Goal: Information Seeking & Learning: Compare options

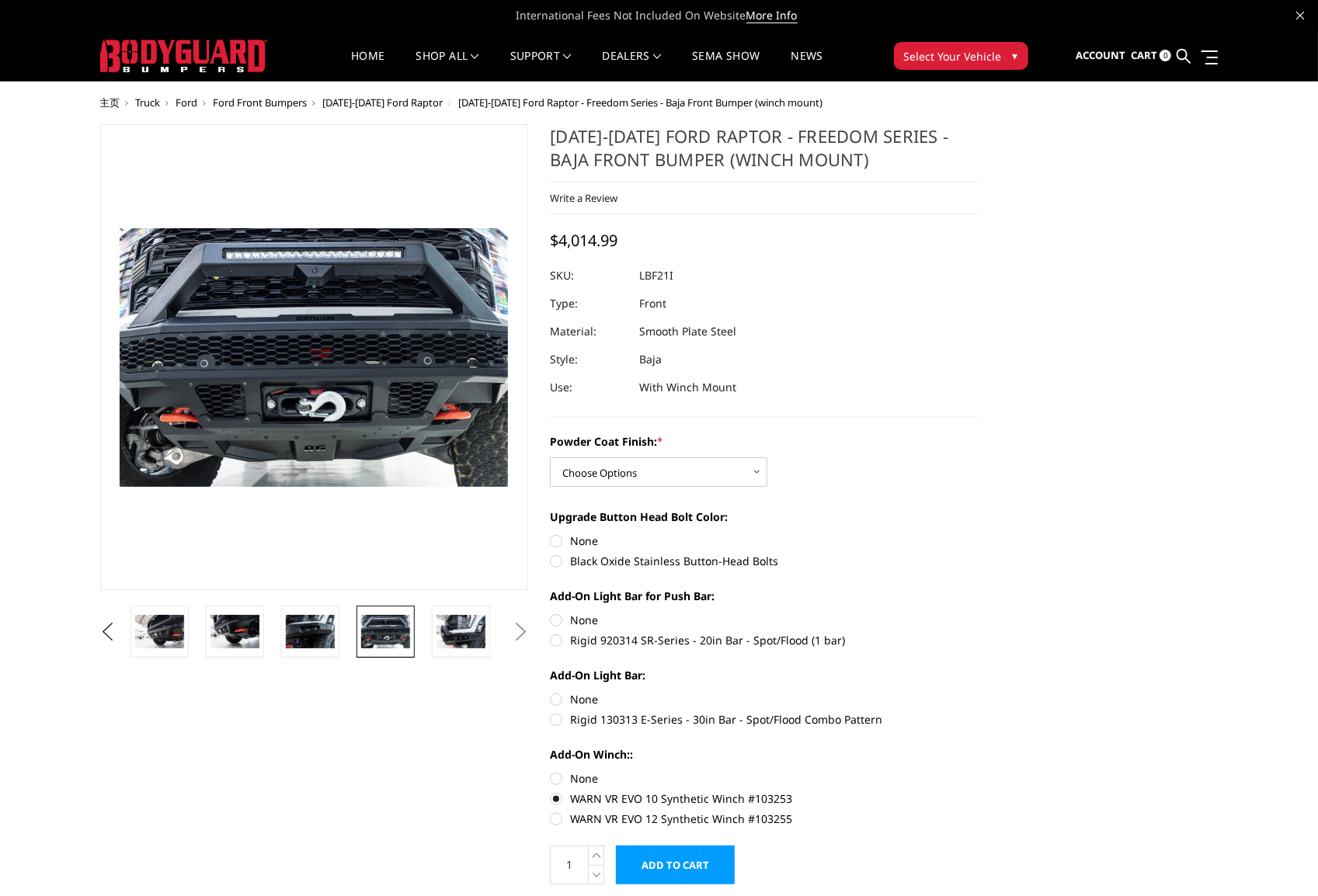
click at [301, 629] on img at bounding box center [310, 631] width 49 height 33
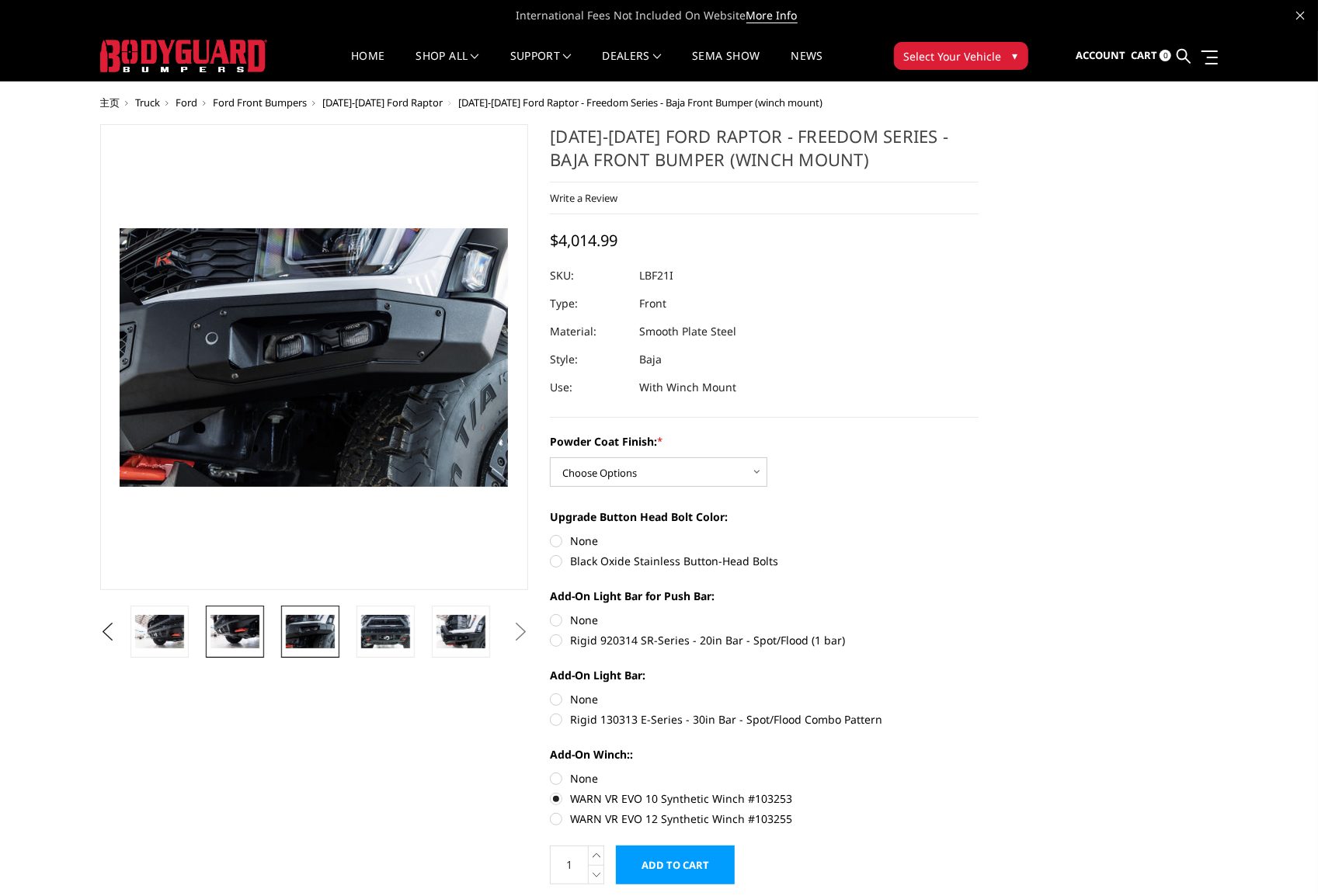
click at [257, 626] on img at bounding box center [235, 631] width 49 height 33
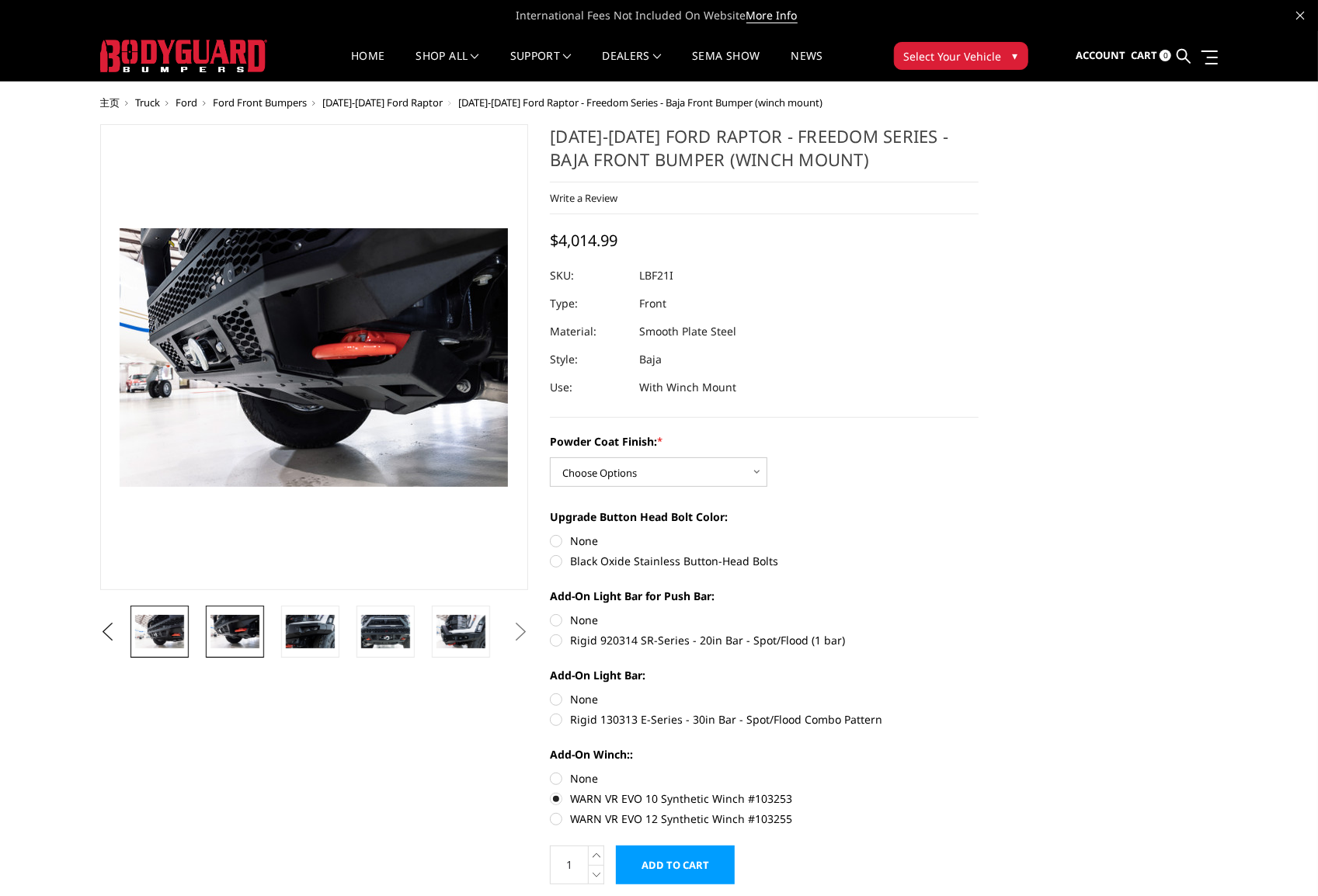
click at [171, 637] on img at bounding box center [160, 631] width 49 height 33
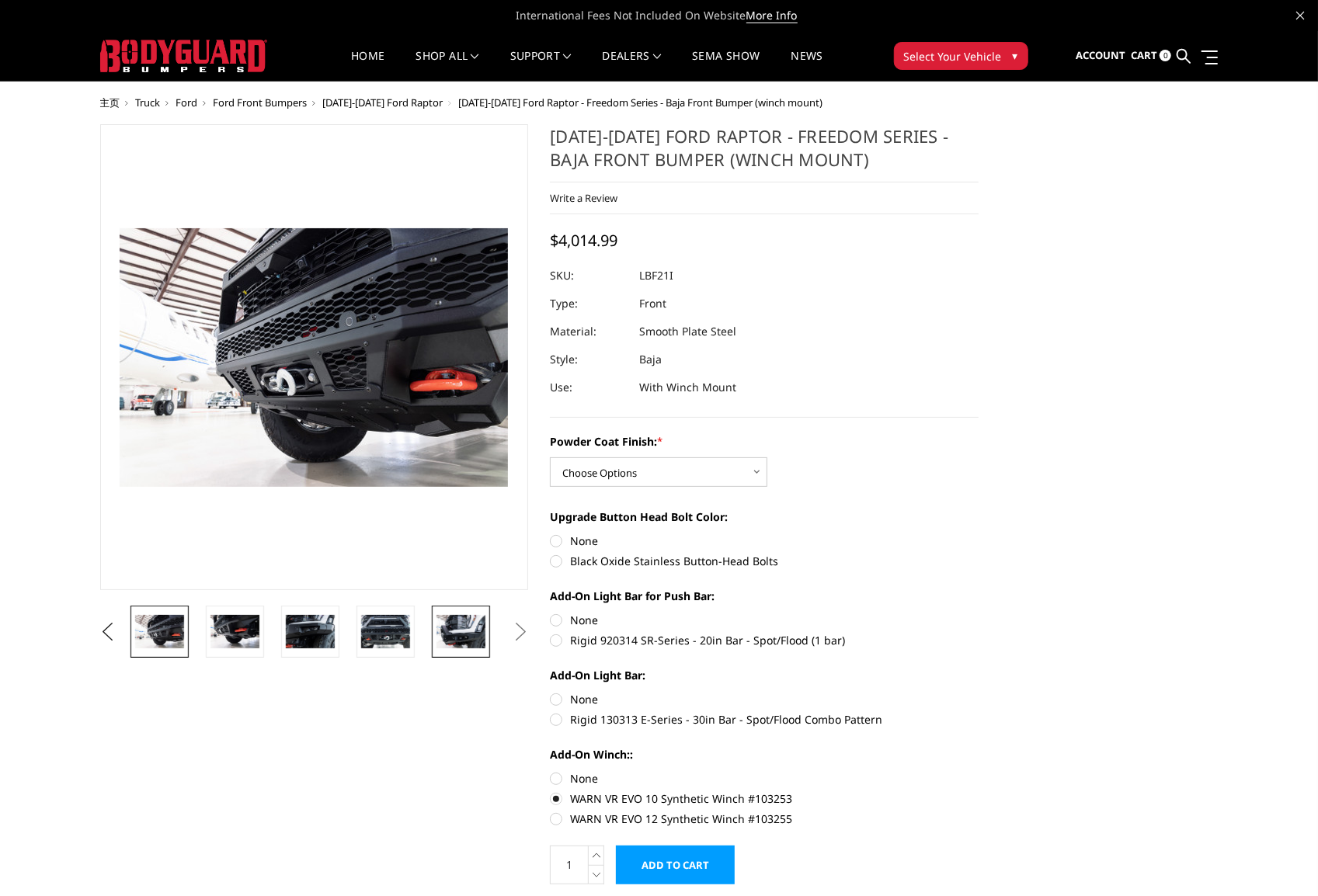
click at [455, 629] on img at bounding box center [461, 631] width 49 height 33
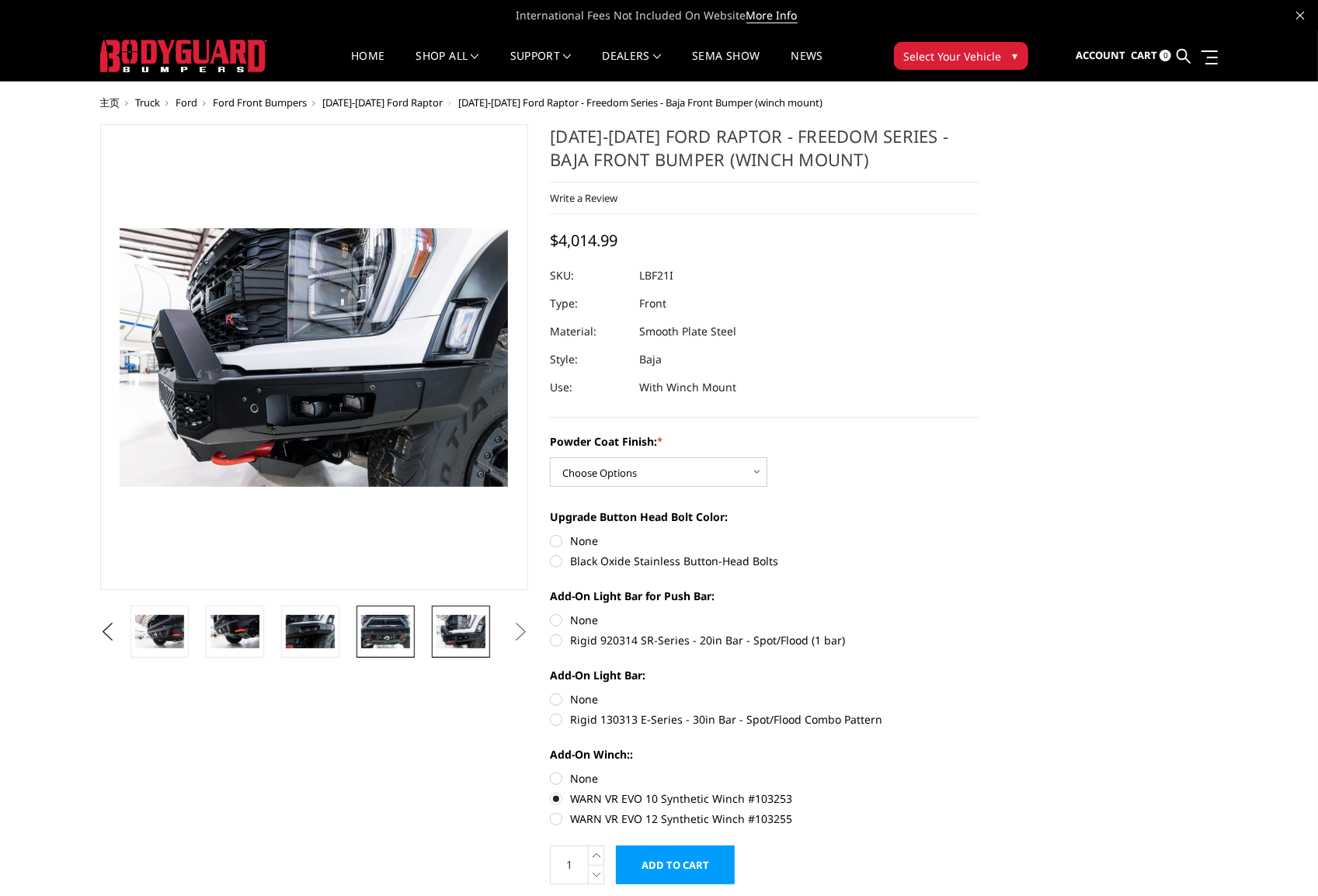
click at [389, 632] on img at bounding box center [385, 631] width 49 height 33
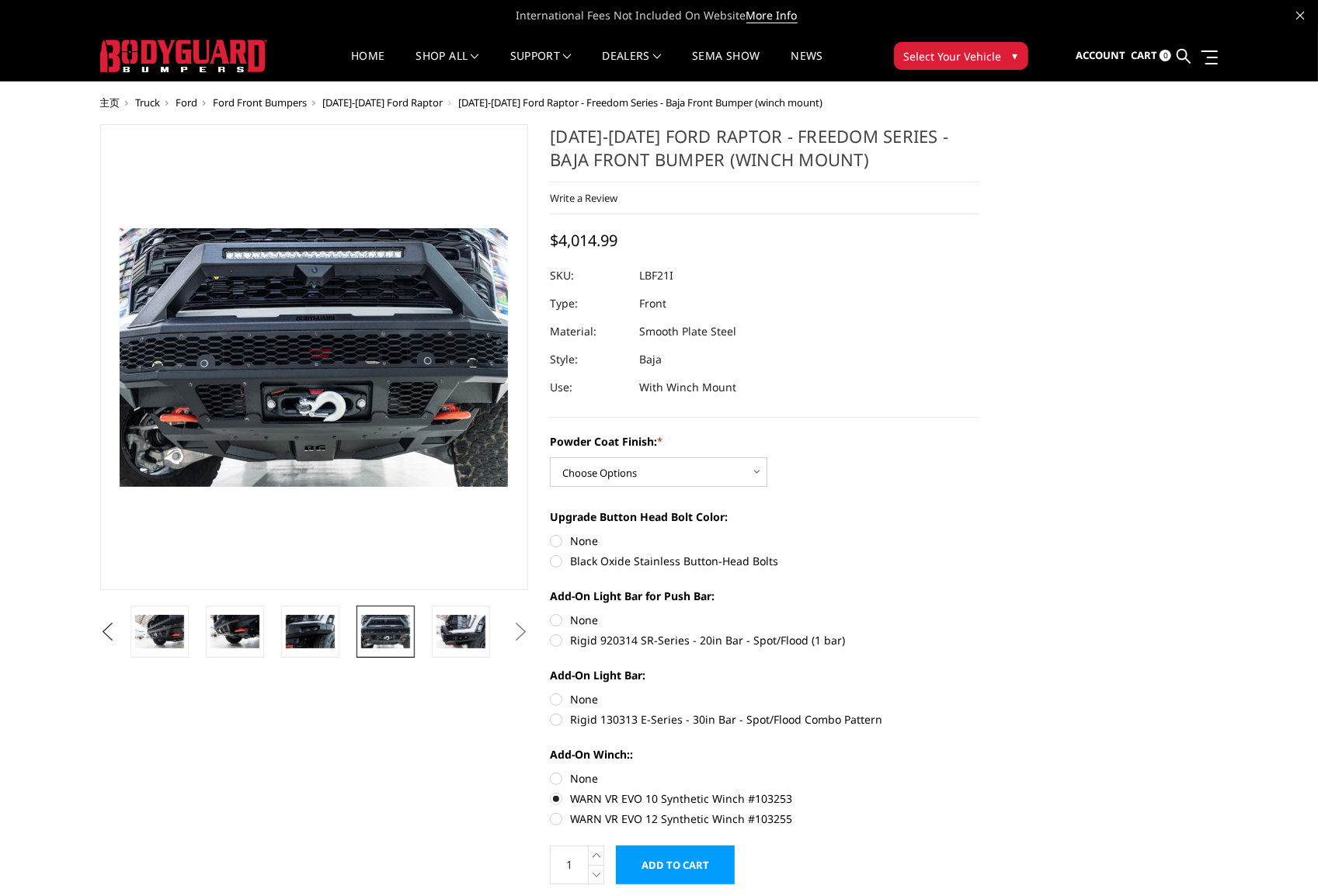
click at [120, 627] on button "Previous" at bounding box center [108, 632] width 23 height 23
click at [112, 629] on button "Previous" at bounding box center [108, 632] width 23 height 23
click at [107, 633] on button "Previous" at bounding box center [108, 632] width 23 height 23
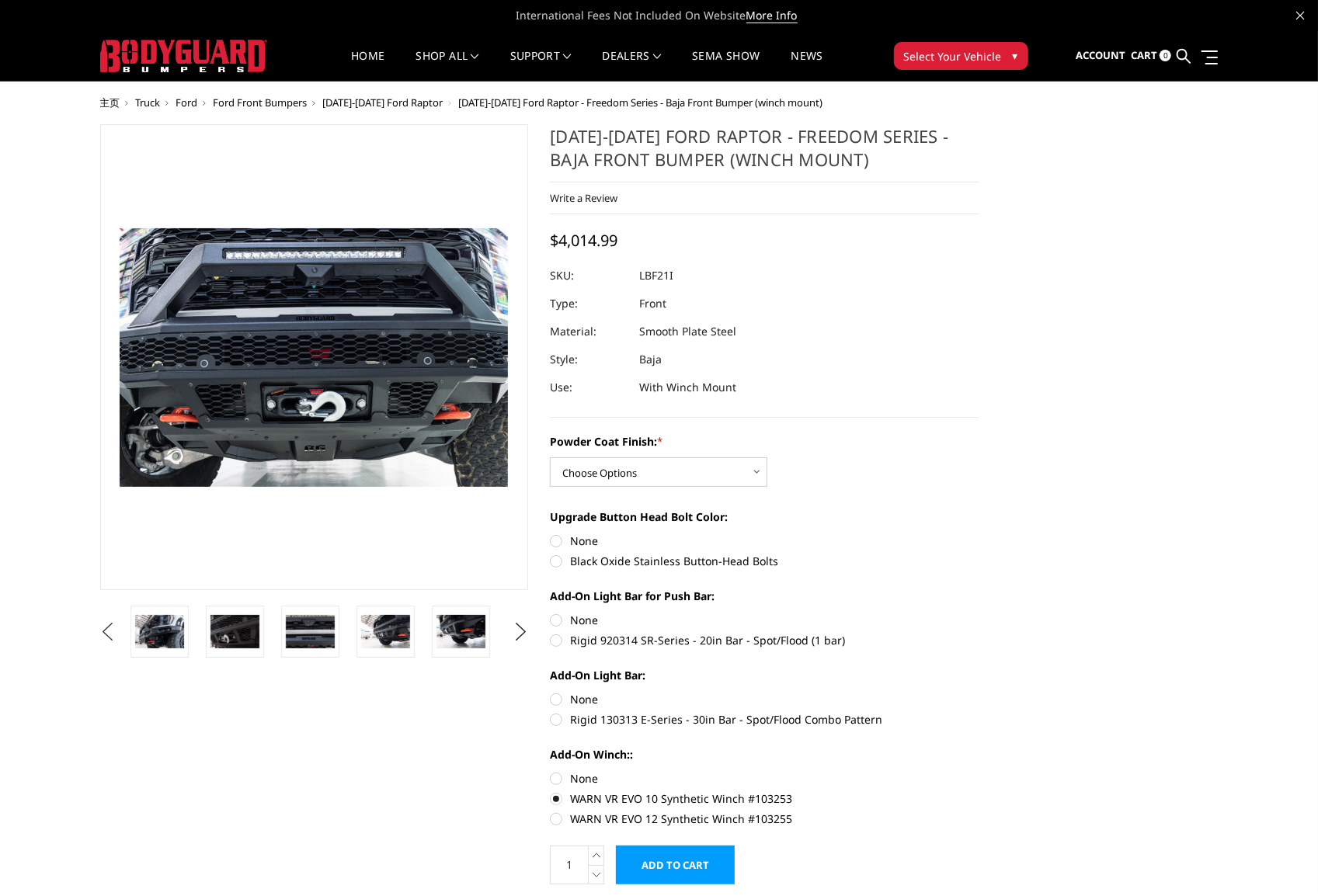
click at [107, 633] on button "Previous" at bounding box center [108, 632] width 23 height 23
click at [107, 628] on button "Previous" at bounding box center [108, 632] width 23 height 23
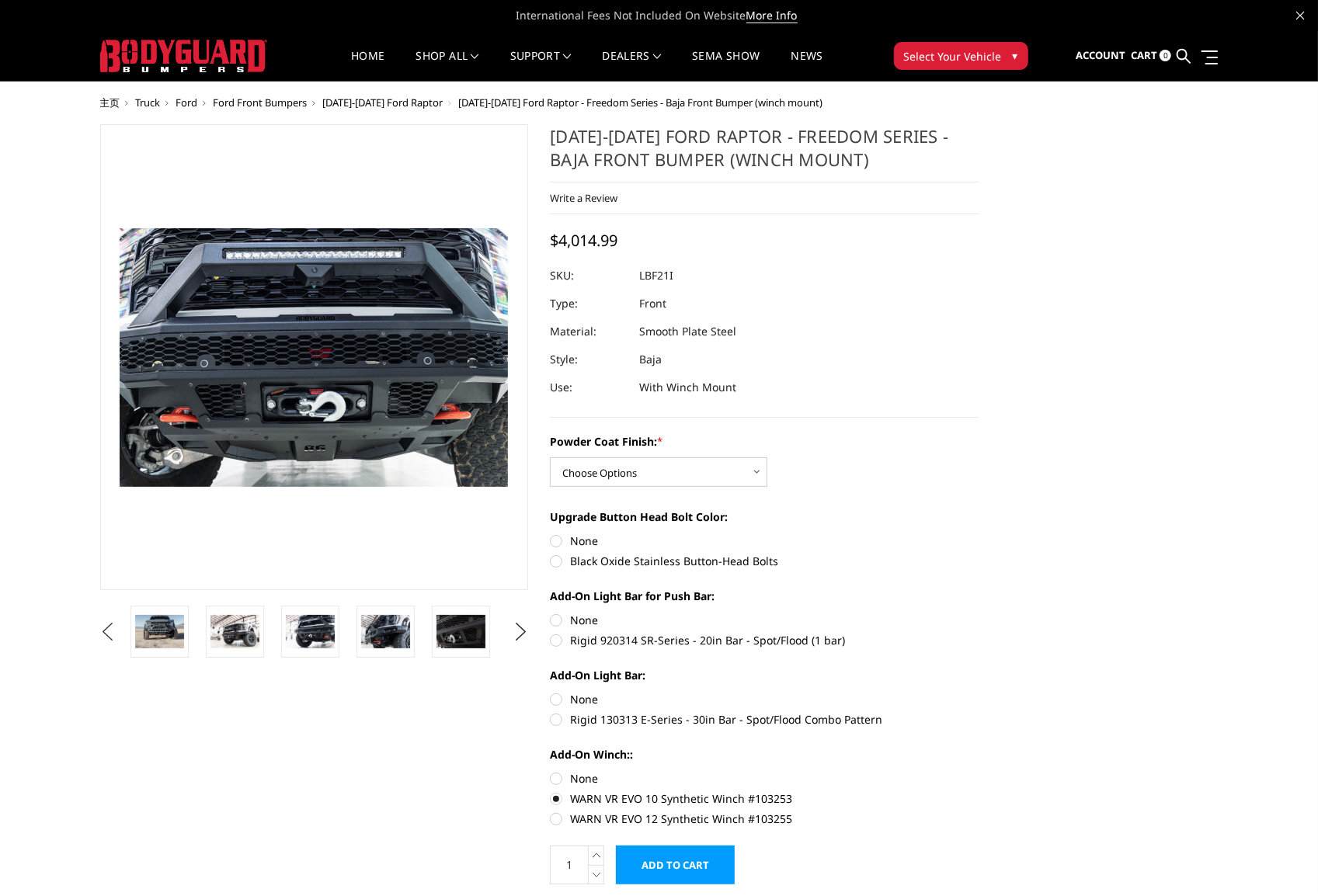
click at [107, 628] on button "Previous" at bounding box center [108, 632] width 23 height 23
click at [169, 632] on img at bounding box center [160, 631] width 49 height 33
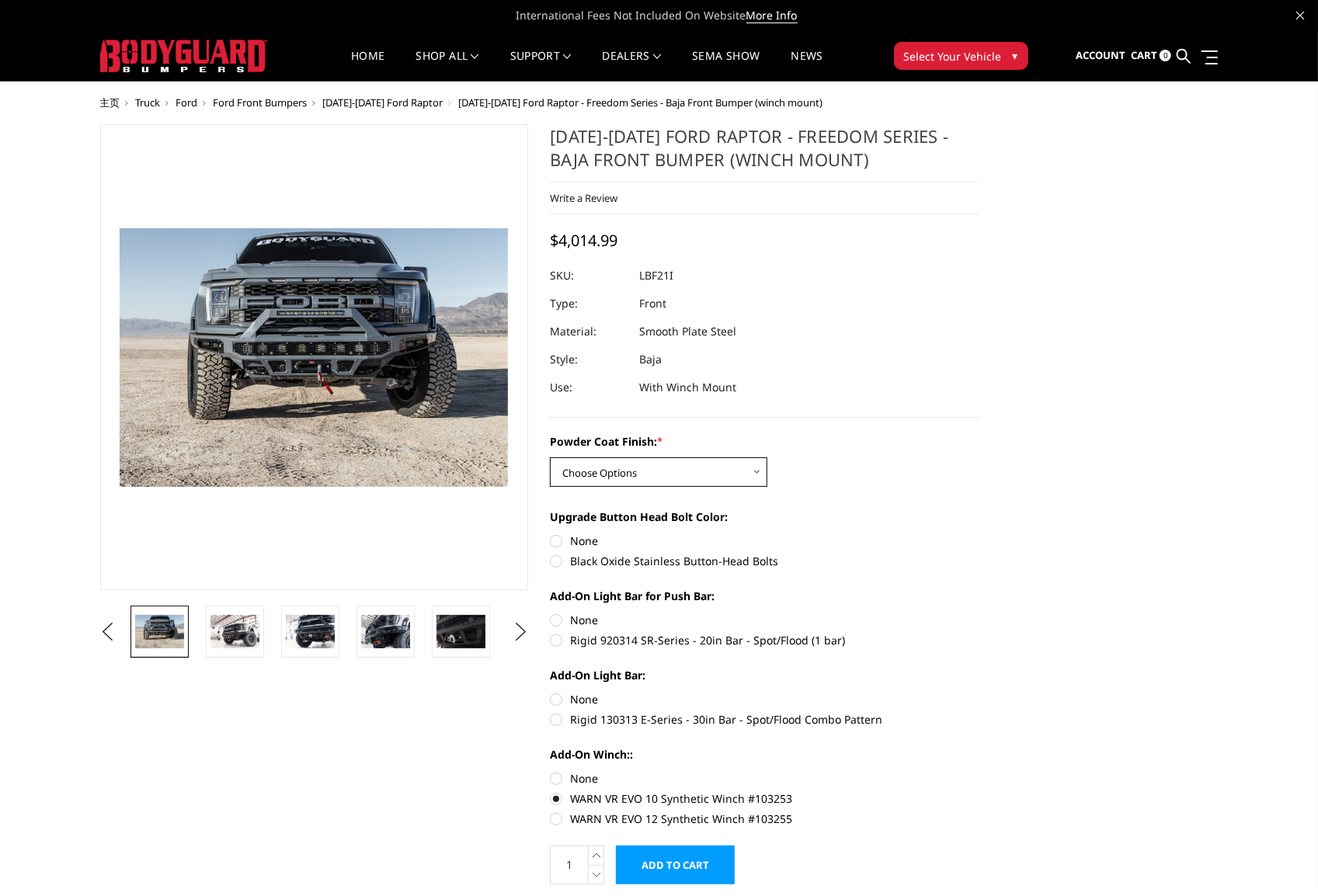
click at [756, 459] on select "Choose Options Bare Metal Texture Black Powder Coat" at bounding box center [659, 471] width 217 height 29
click at [919, 404] on div "2021-2025 Ford Raptor - Freedom Series - Baja Front Bumper (winch mount) Write …" at bounding box center [764, 271] width 429 height 293
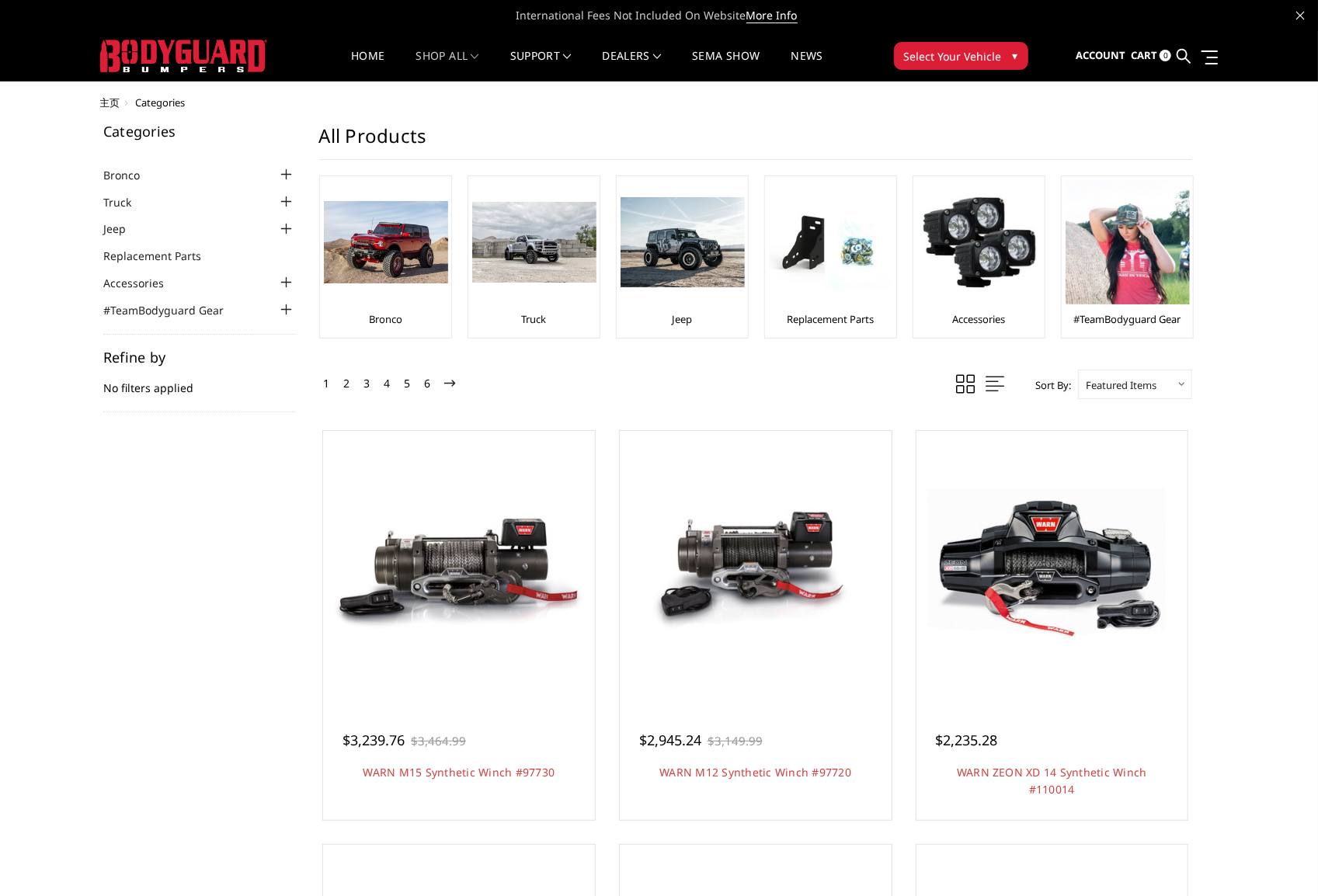
click at [286, 201] on div at bounding box center [287, 201] width 18 height 18
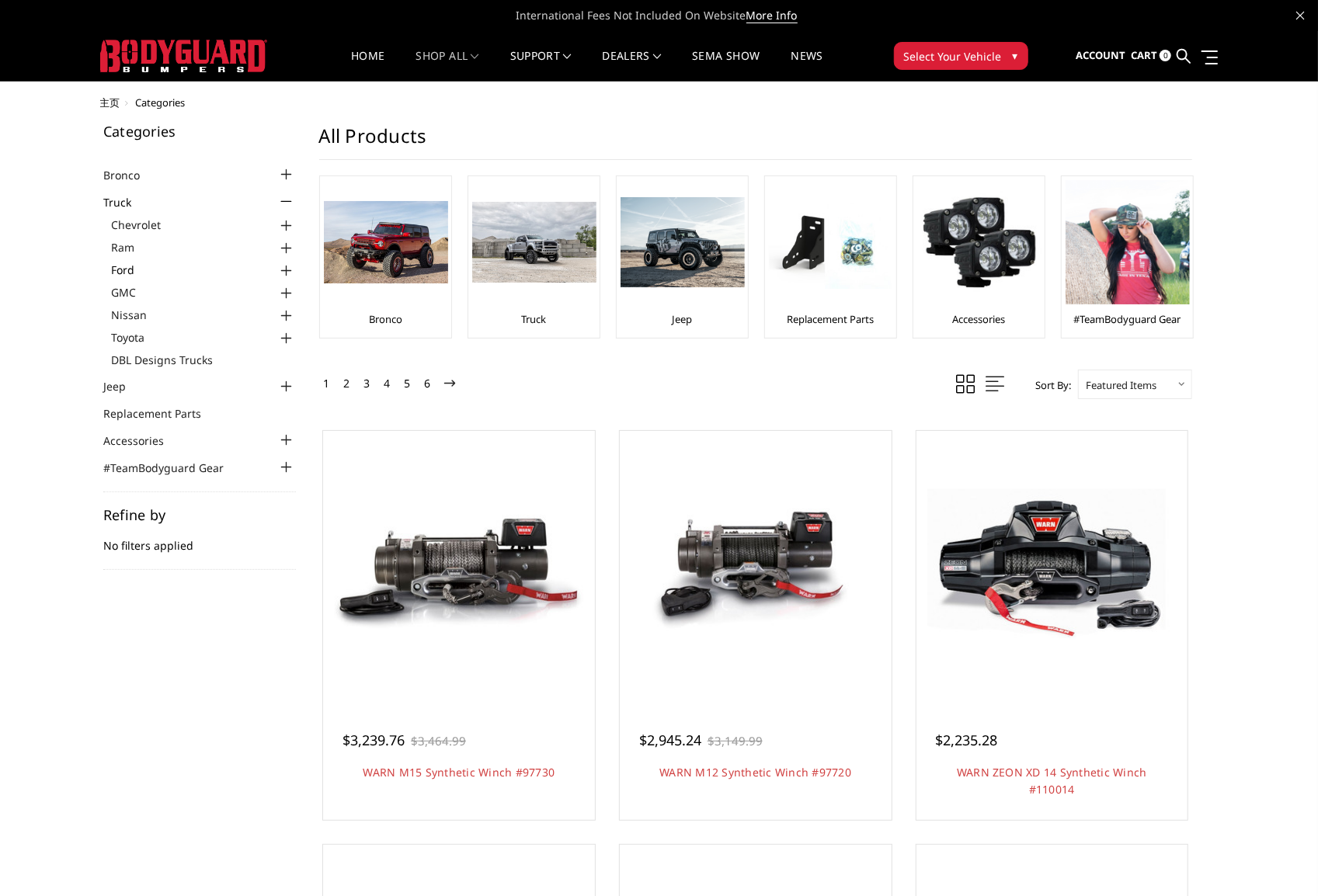
click at [136, 267] on link "Ford" at bounding box center [203, 270] width 185 height 17
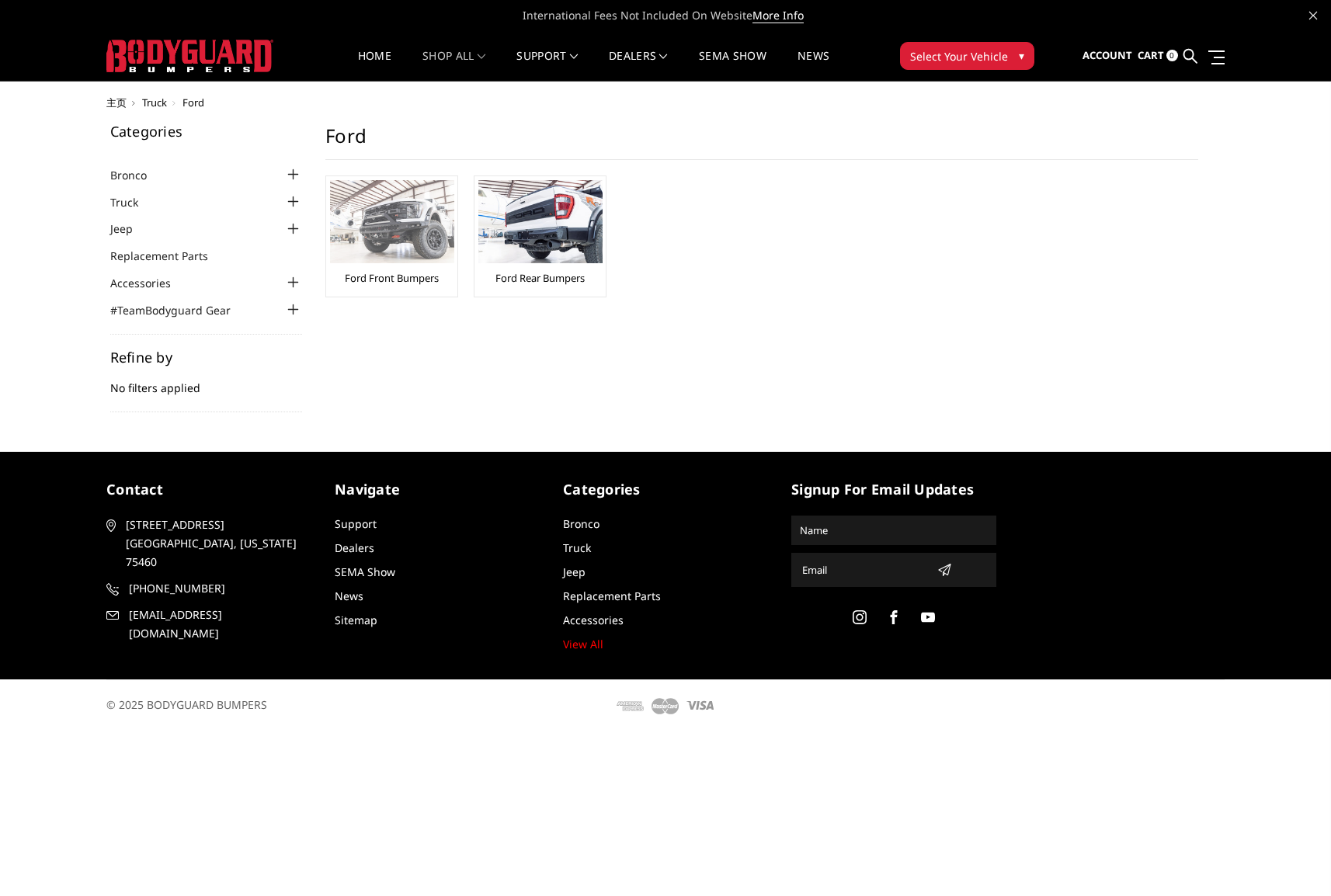
click at [399, 237] on img at bounding box center [392, 221] width 125 height 83
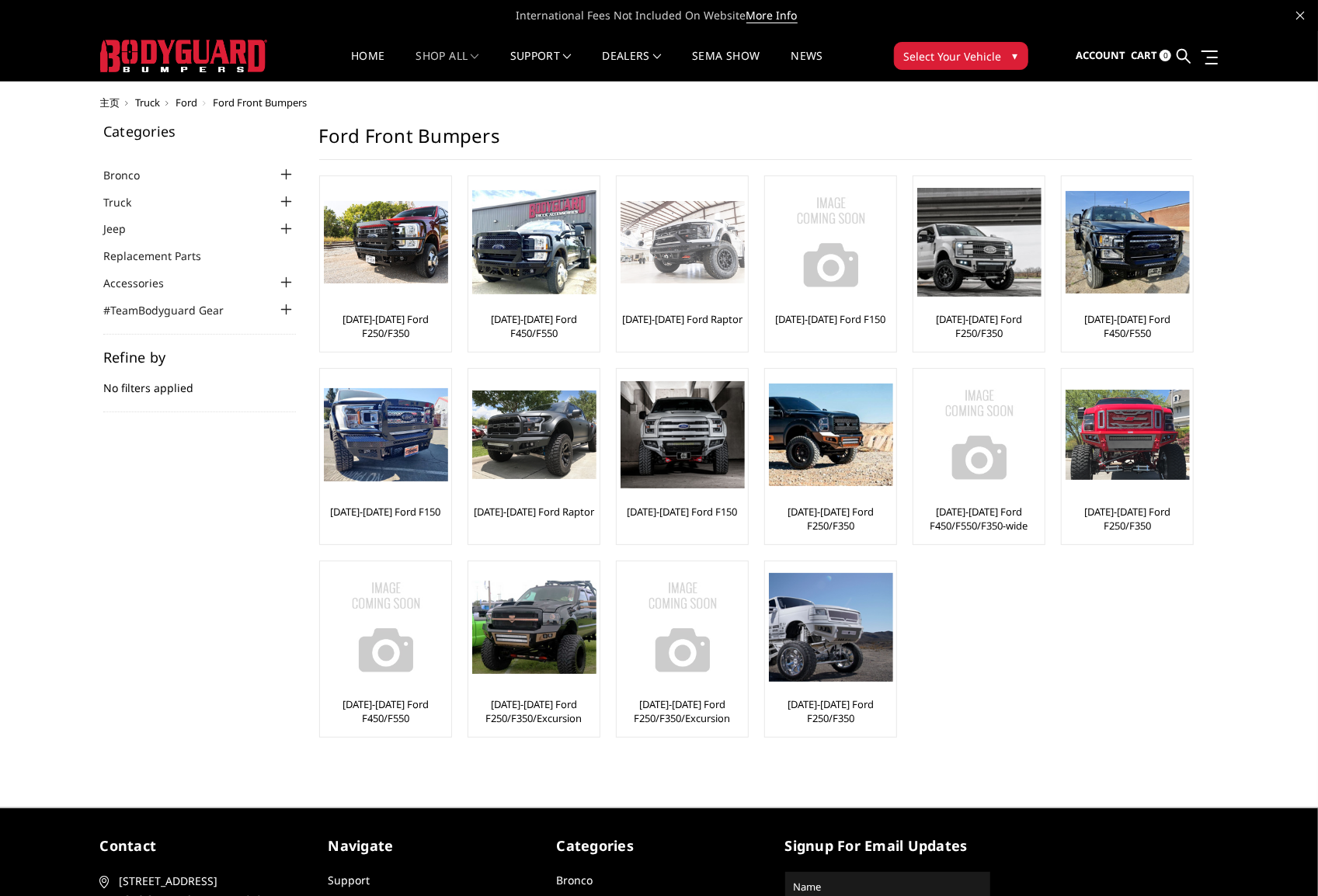
click at [689, 248] on img at bounding box center [682, 242] width 125 height 83
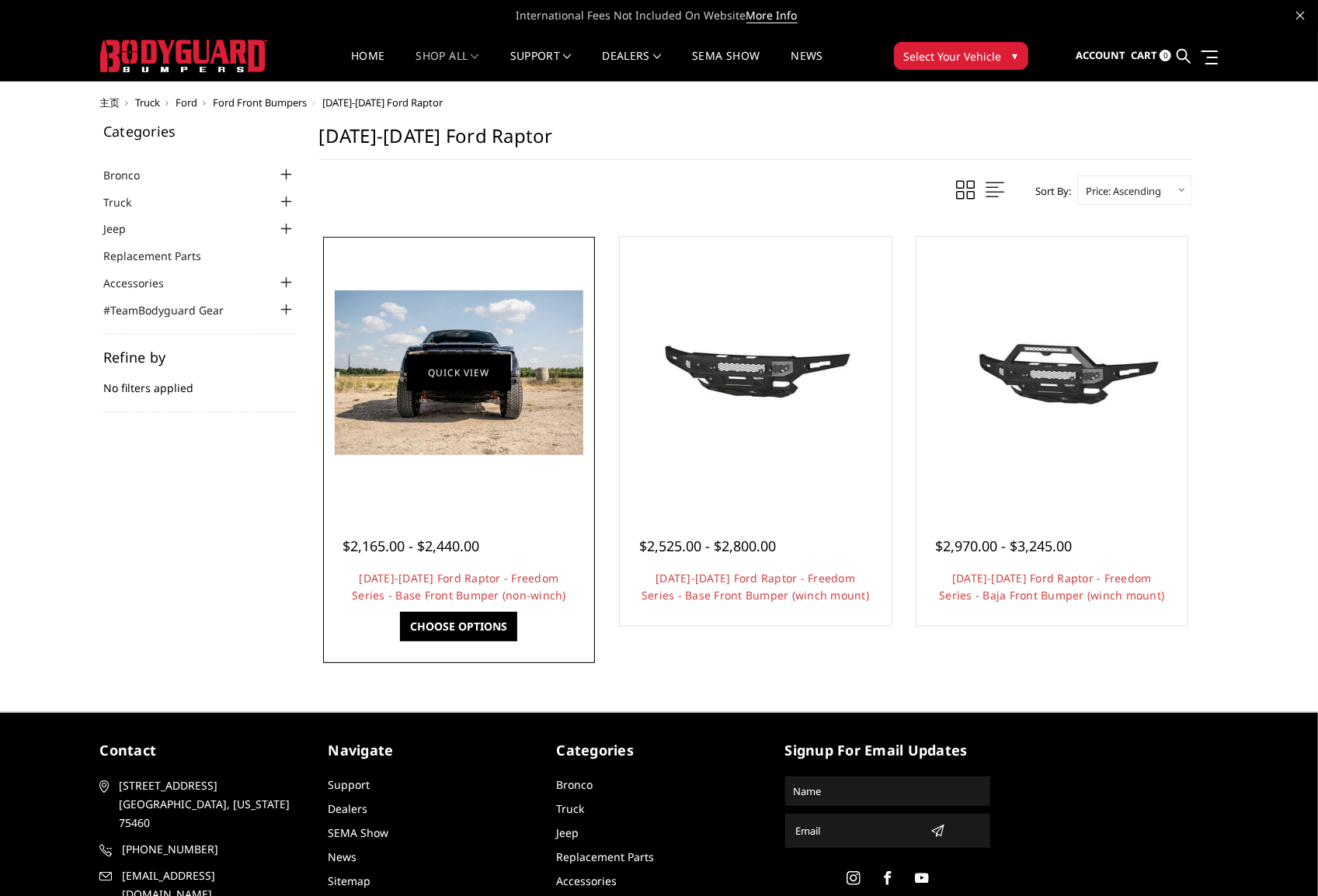
click at [492, 368] on link "Quick view" at bounding box center [459, 373] width 104 height 37
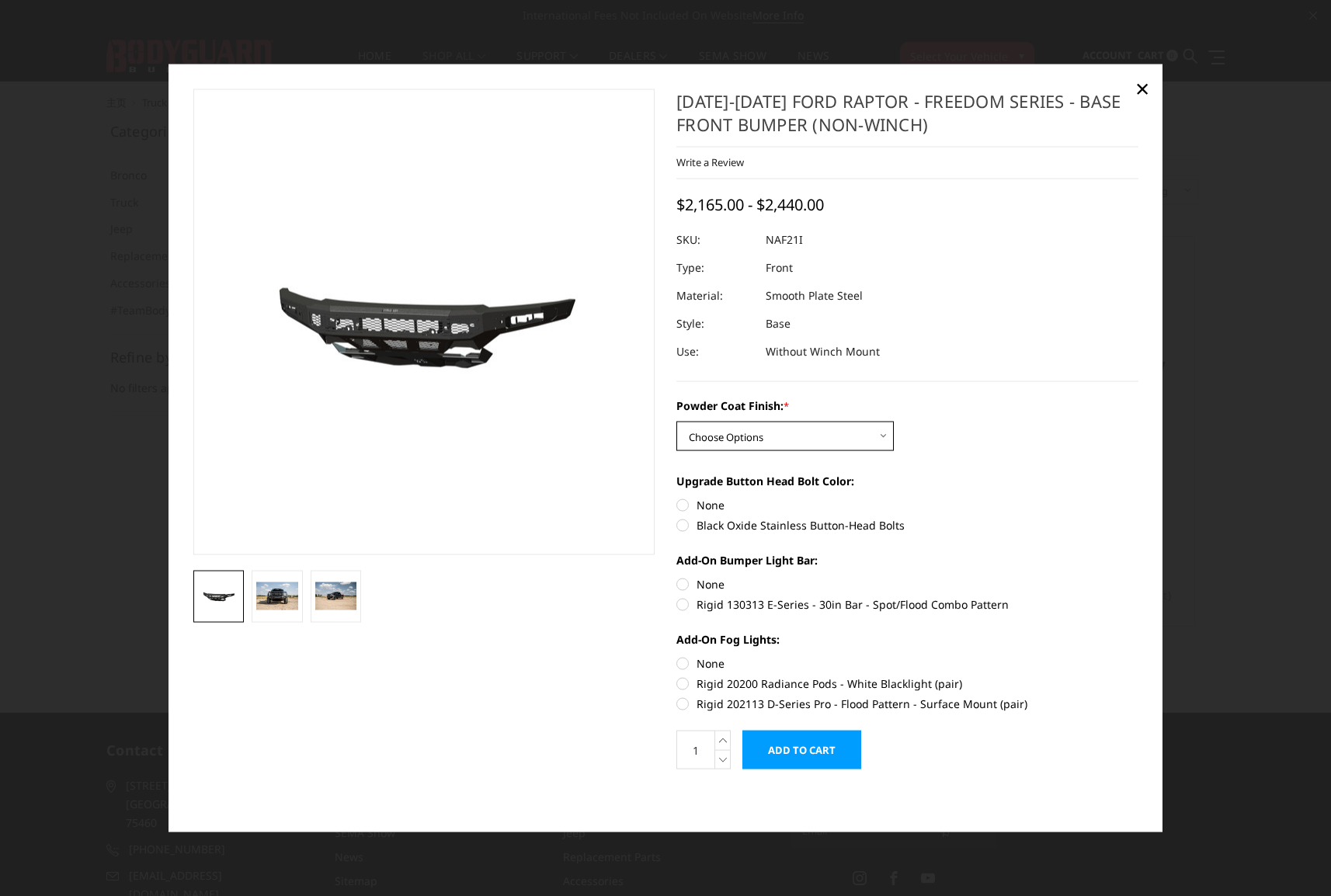
click at [728, 434] on select "Choose Options Bare Metal Texture Black Powder Coat" at bounding box center [785, 435] width 217 height 29
click at [676, 421] on select "Choose Options Bare Metal Texture Black Powder Coat" at bounding box center [785, 435] width 217 height 29
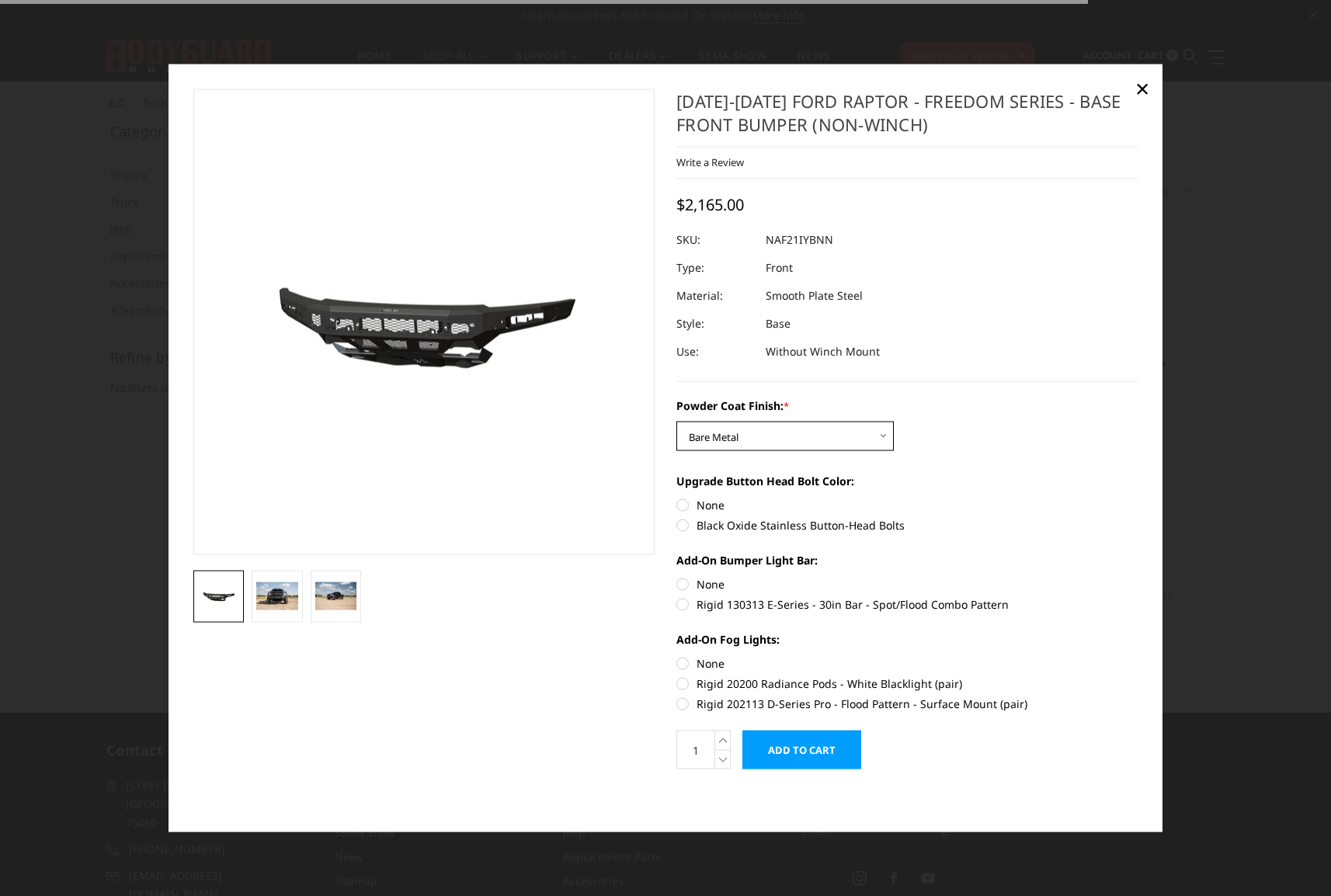
click at [733, 436] on select "Choose Options Bare Metal Texture Black Powder Coat" at bounding box center [785, 435] width 217 height 29
click at [676, 421] on select "Choose Options Bare Metal Texture Black Powder Coat" at bounding box center [785, 435] width 217 height 29
click at [744, 428] on select "Choose Options Bare Metal Texture Black Powder Coat" at bounding box center [785, 435] width 217 height 29
select select "2768"
click at [676, 421] on select "Choose Options Bare Metal Texture Black Powder Coat" at bounding box center [785, 435] width 217 height 29
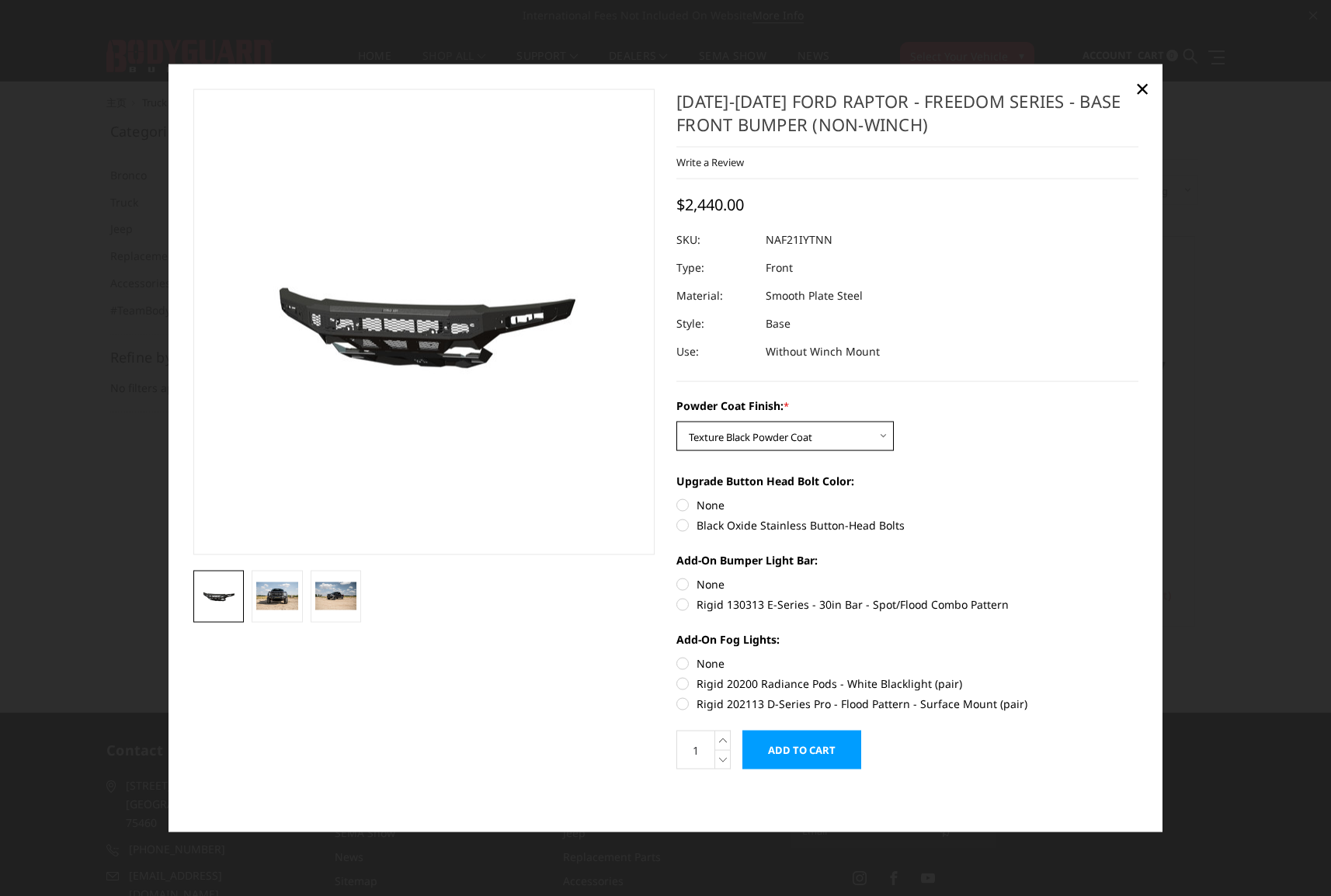
click at [854, 449] on select "Choose Options Bare Metal Texture Black Powder Coat" at bounding box center [785, 435] width 217 height 29
click at [357, 711] on div "2021-2025 Ford Raptor - Freedom Series - Base Front Bumper (non-winch) Write a …" at bounding box center [666, 448] width 967 height 719
click at [881, 432] on select "Choose Options Bare Metal Texture Black Powder Coat" at bounding box center [785, 435] width 217 height 29
click at [1084, 373] on div "2021-2025 Ford Raptor - Freedom Series - Base Front Bumper (non-winch) Write a …" at bounding box center [907, 235] width 462 height 293
click at [288, 599] on img at bounding box center [278, 596] width 42 height 28
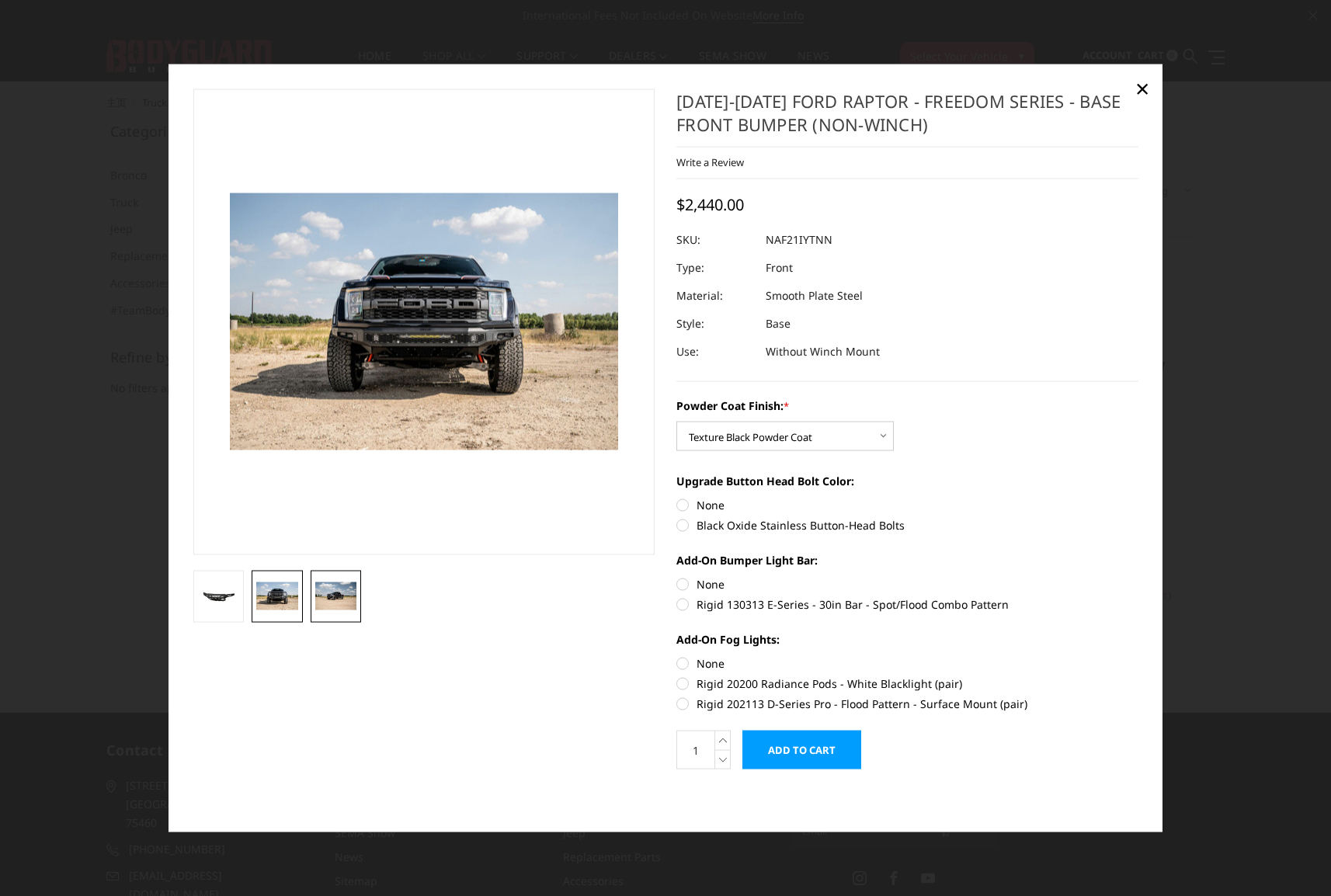
click at [327, 599] on img at bounding box center [336, 596] width 42 height 28
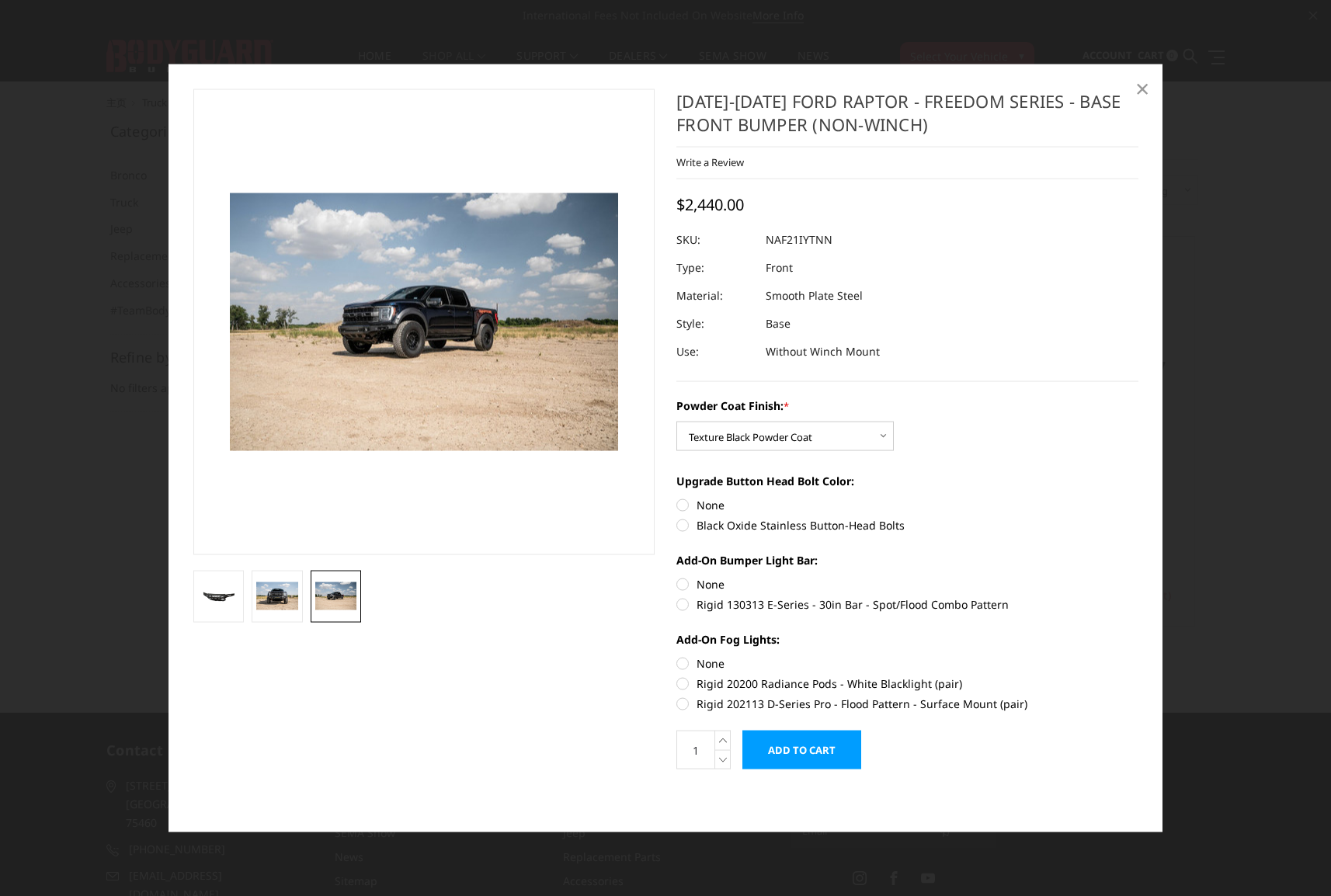
click at [1148, 92] on span "×" at bounding box center [1142, 88] width 14 height 33
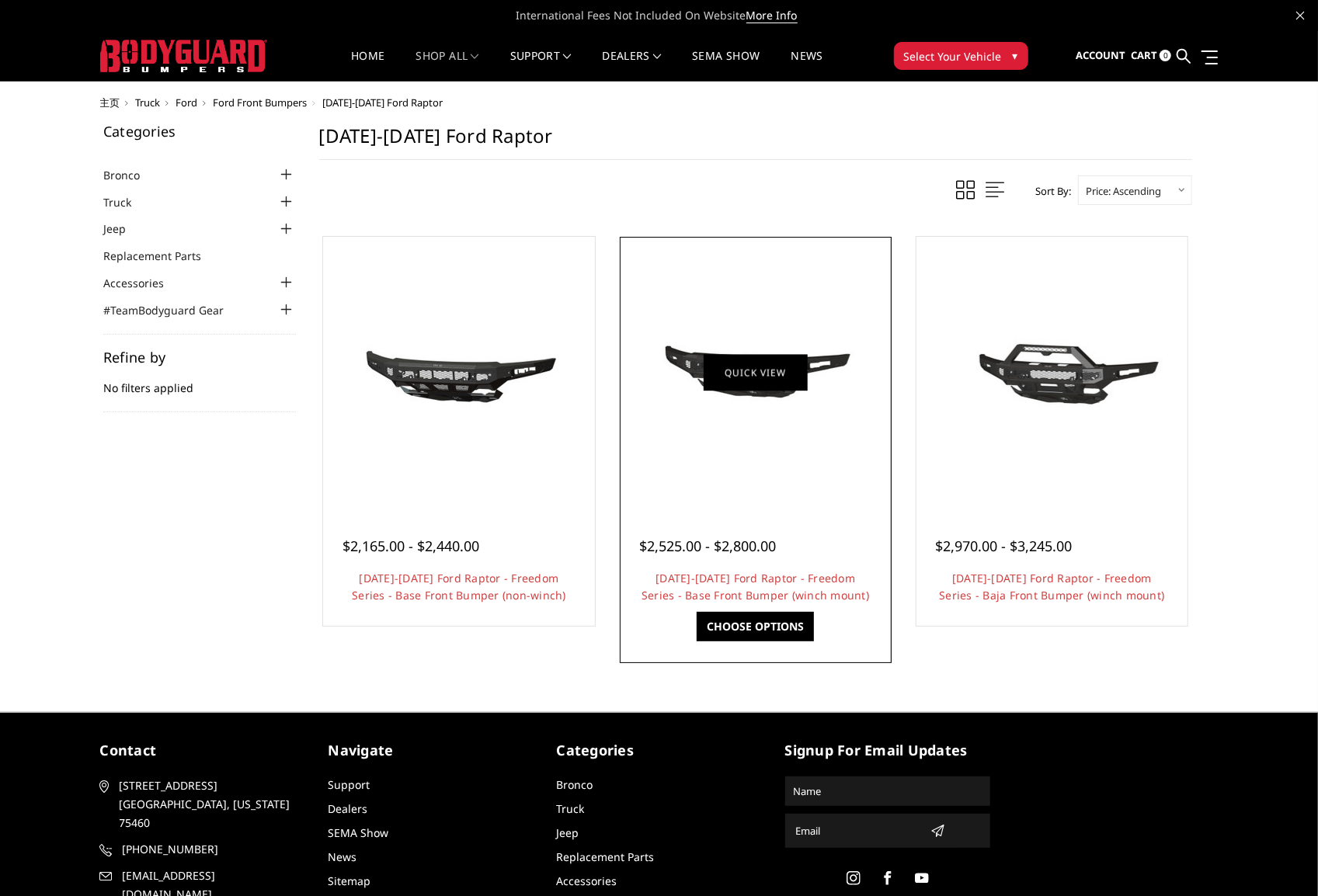
click at [755, 372] on link "Quick view" at bounding box center [756, 373] width 104 height 37
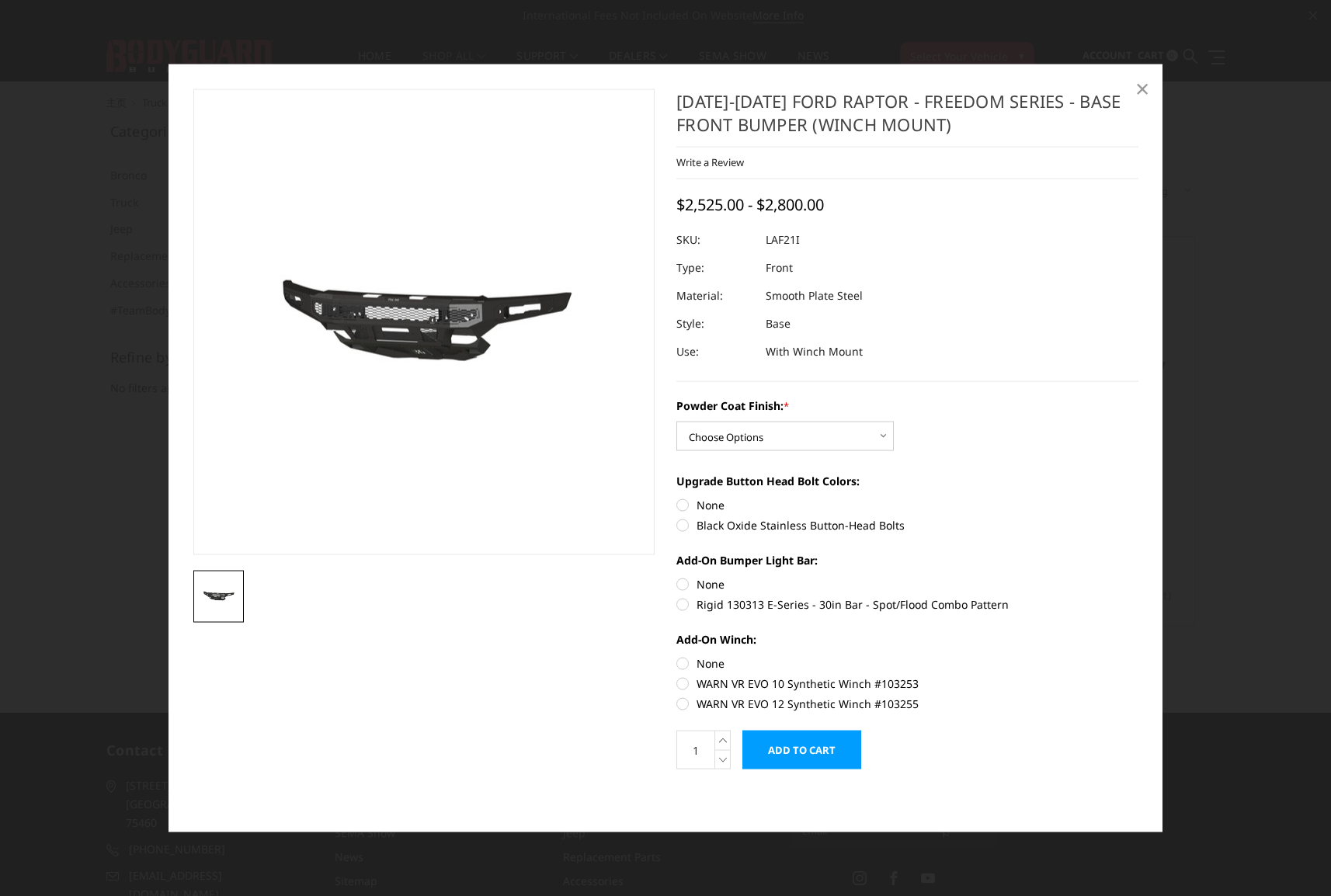
click at [1140, 89] on span "×" at bounding box center [1142, 88] width 14 height 33
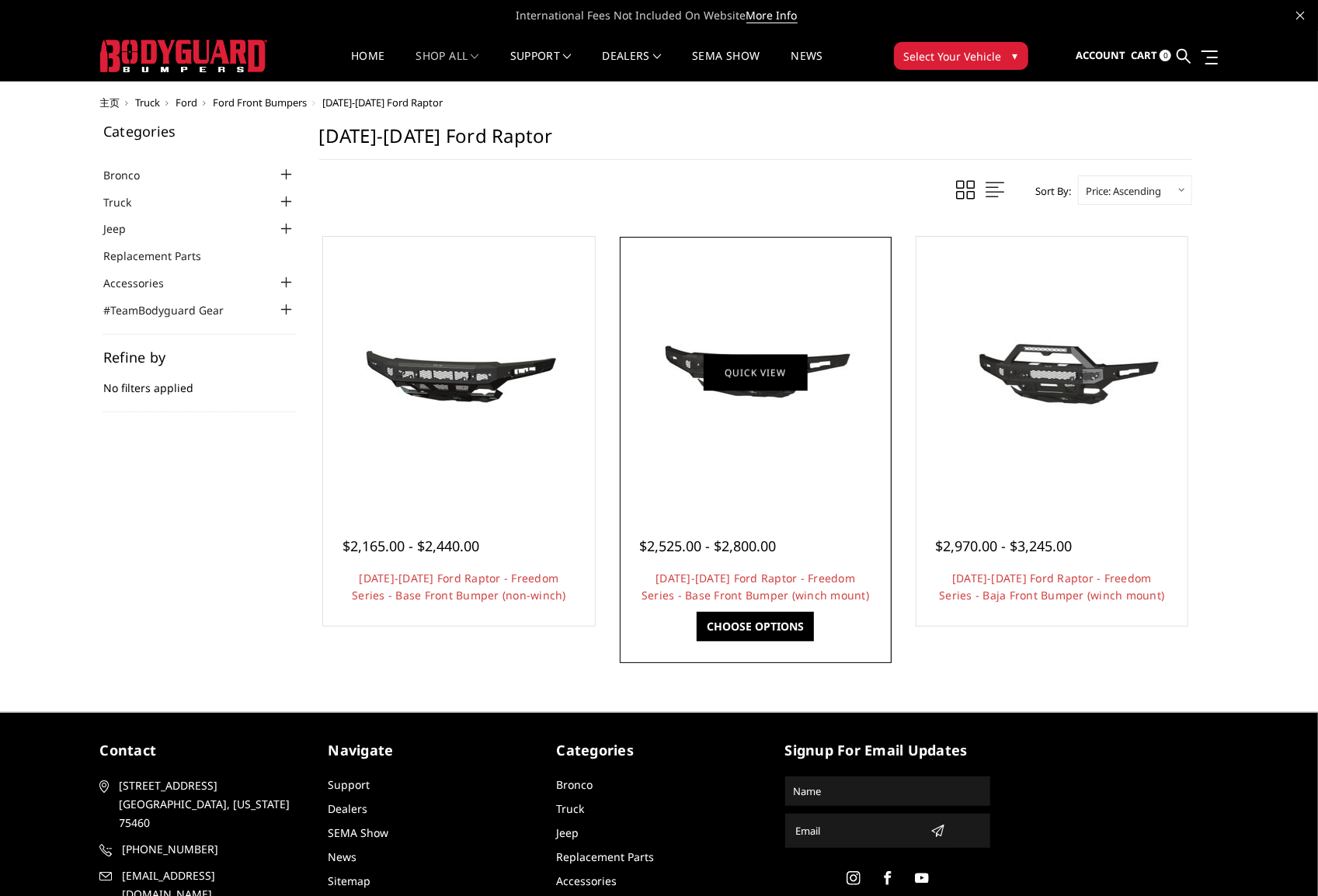
click at [719, 370] on link "Quick view" at bounding box center [756, 373] width 104 height 37
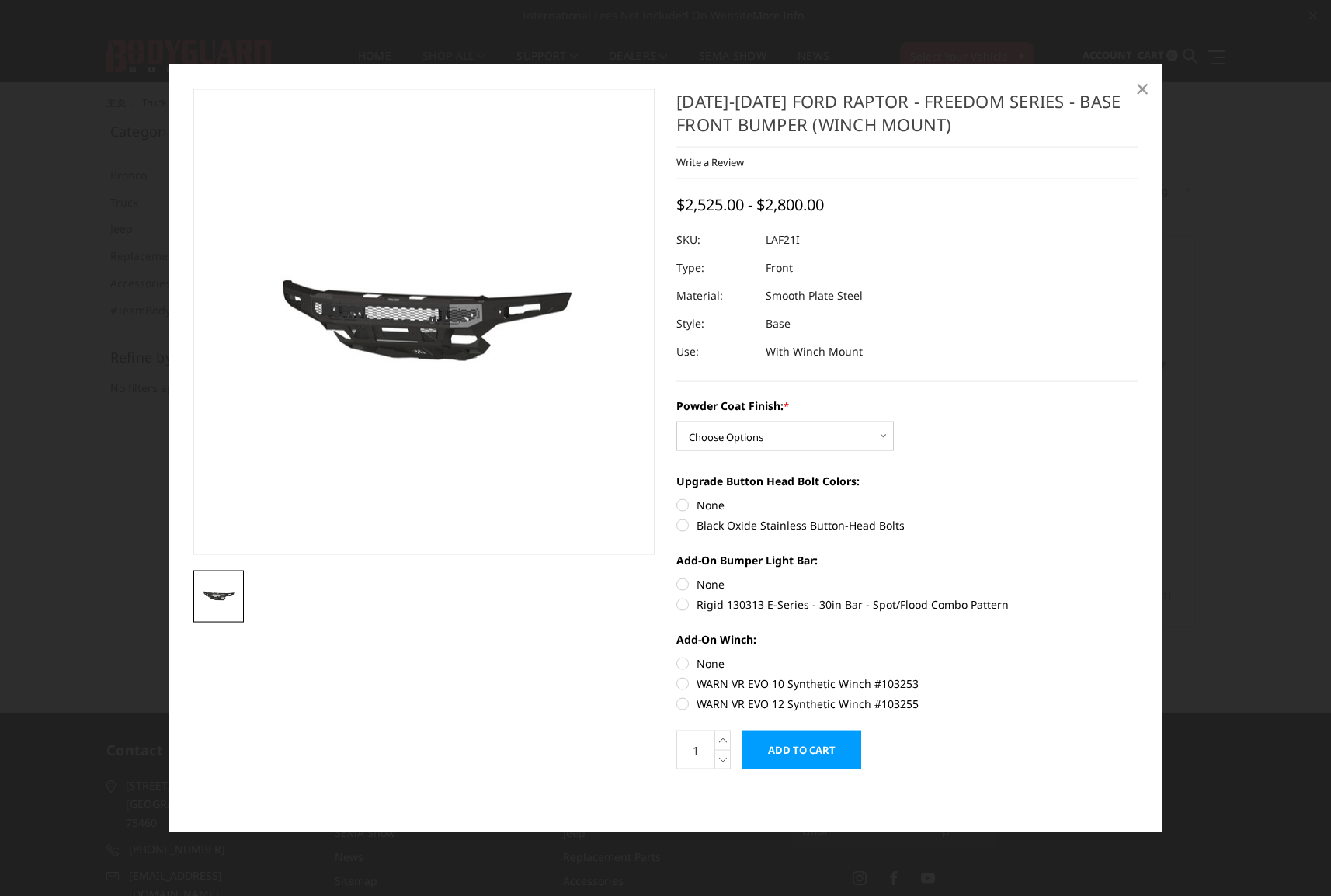
click at [1137, 90] on span "×" at bounding box center [1142, 88] width 14 height 33
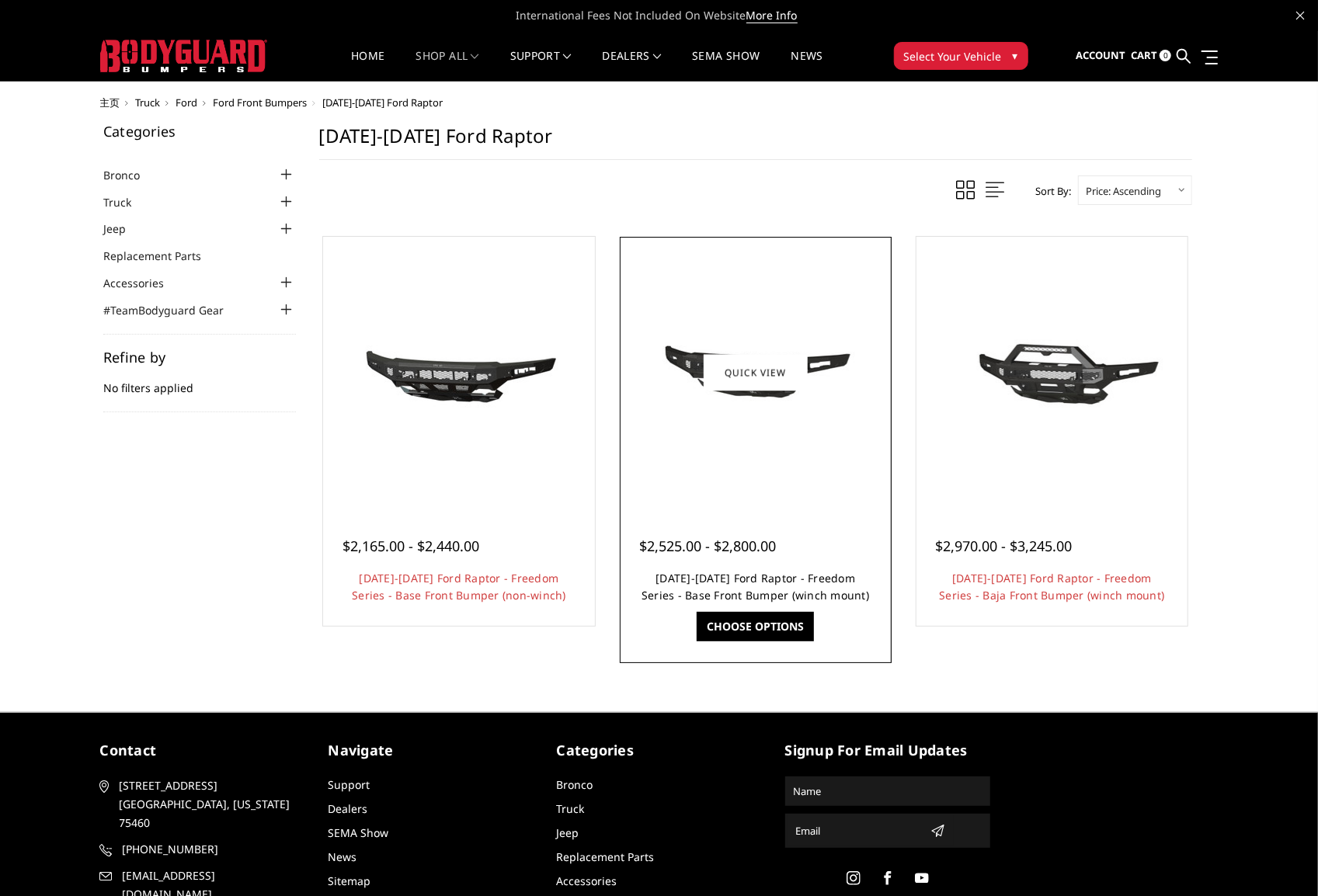
click at [756, 589] on link "[DATE]-[DATE] Ford Raptor - Freedom Series - Base Front Bumper (winch mount)" at bounding box center [755, 587] width 227 height 32
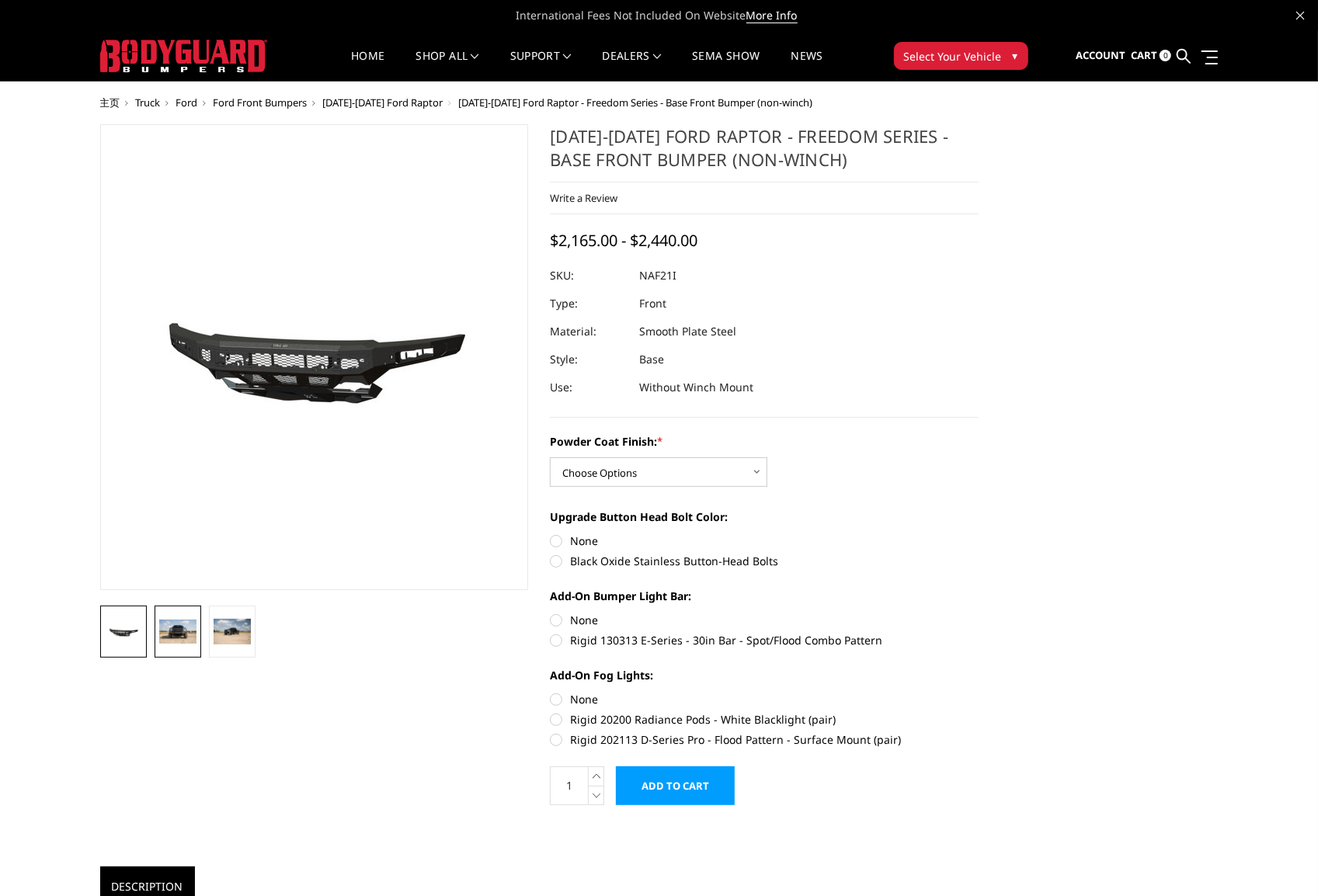
click at [183, 623] on img at bounding box center [177, 632] width 38 height 25
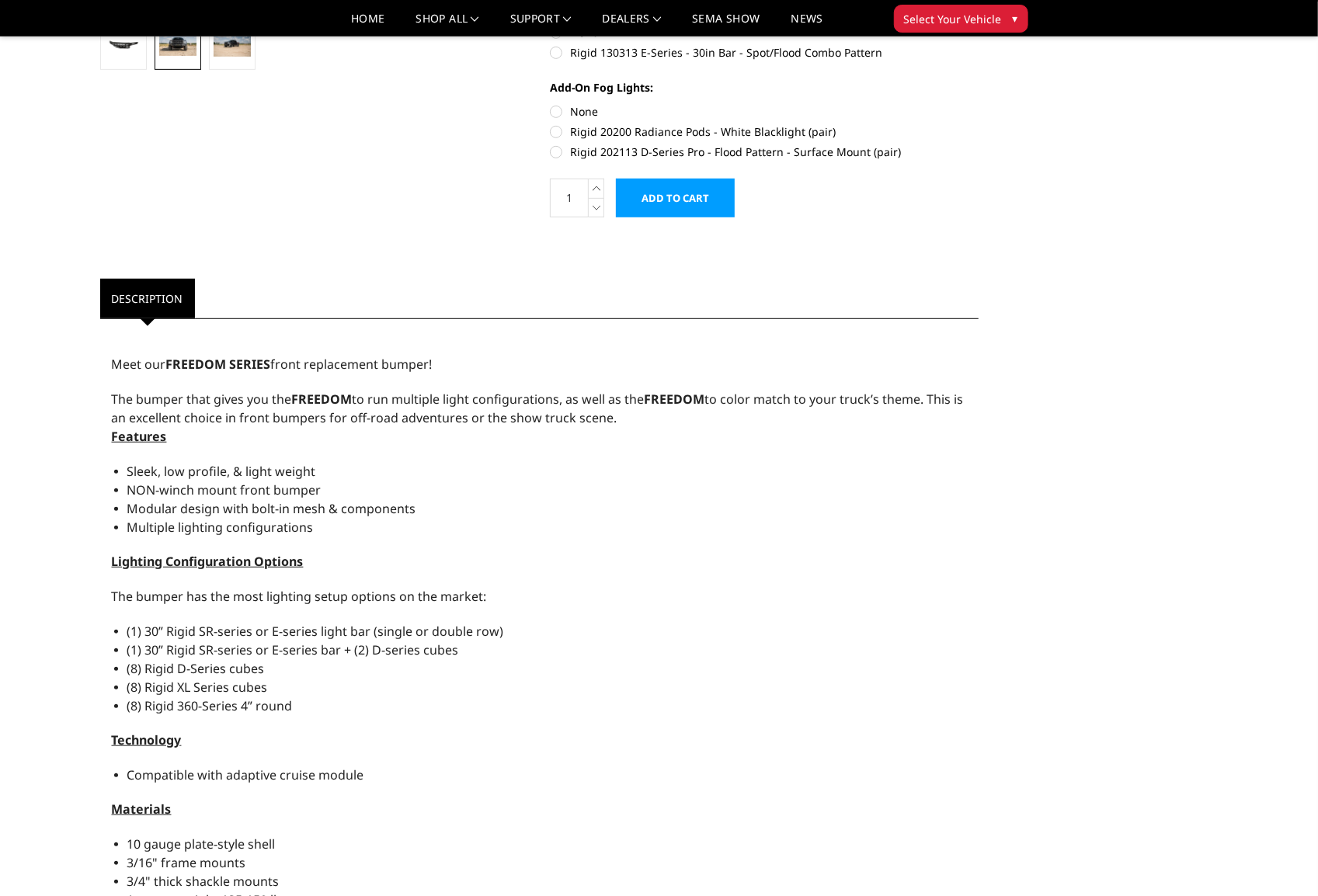
scroll to position [543, 0]
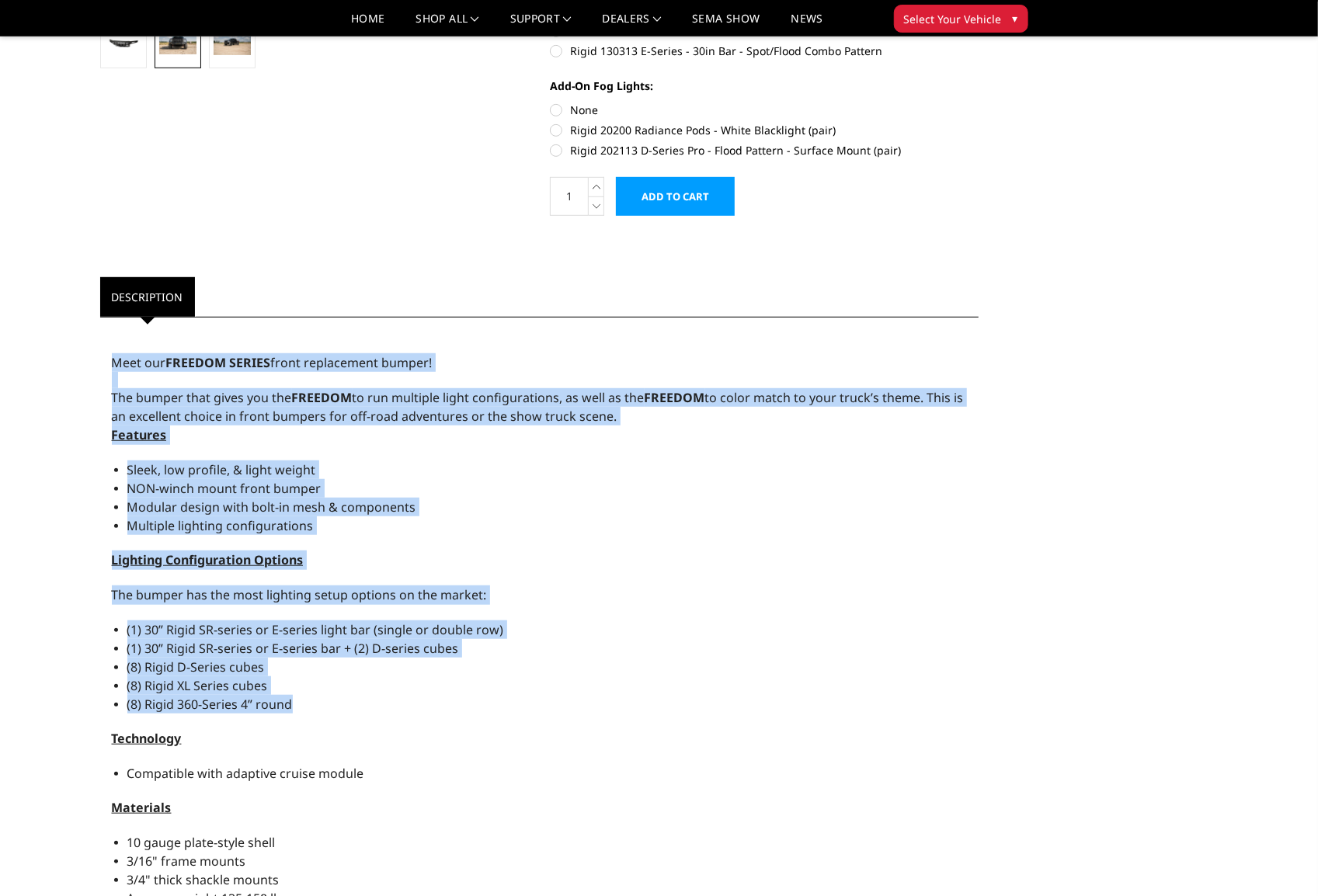
drag, startPoint x: 120, startPoint y: 366, endPoint x: 425, endPoint y: 691, distance: 445.7
click at [425, 691] on div "Meet our FREEDOM SERIES front replacement bumper! The bumper that gives you the…" at bounding box center [540, 805] width 879 height 960
copy div "Meet our FREEDOM SERIES front replacement bumper! The bumper that gives you the…"
click at [389, 485] on li "NON-winch mount front bumper" at bounding box center [547, 488] width 840 height 18
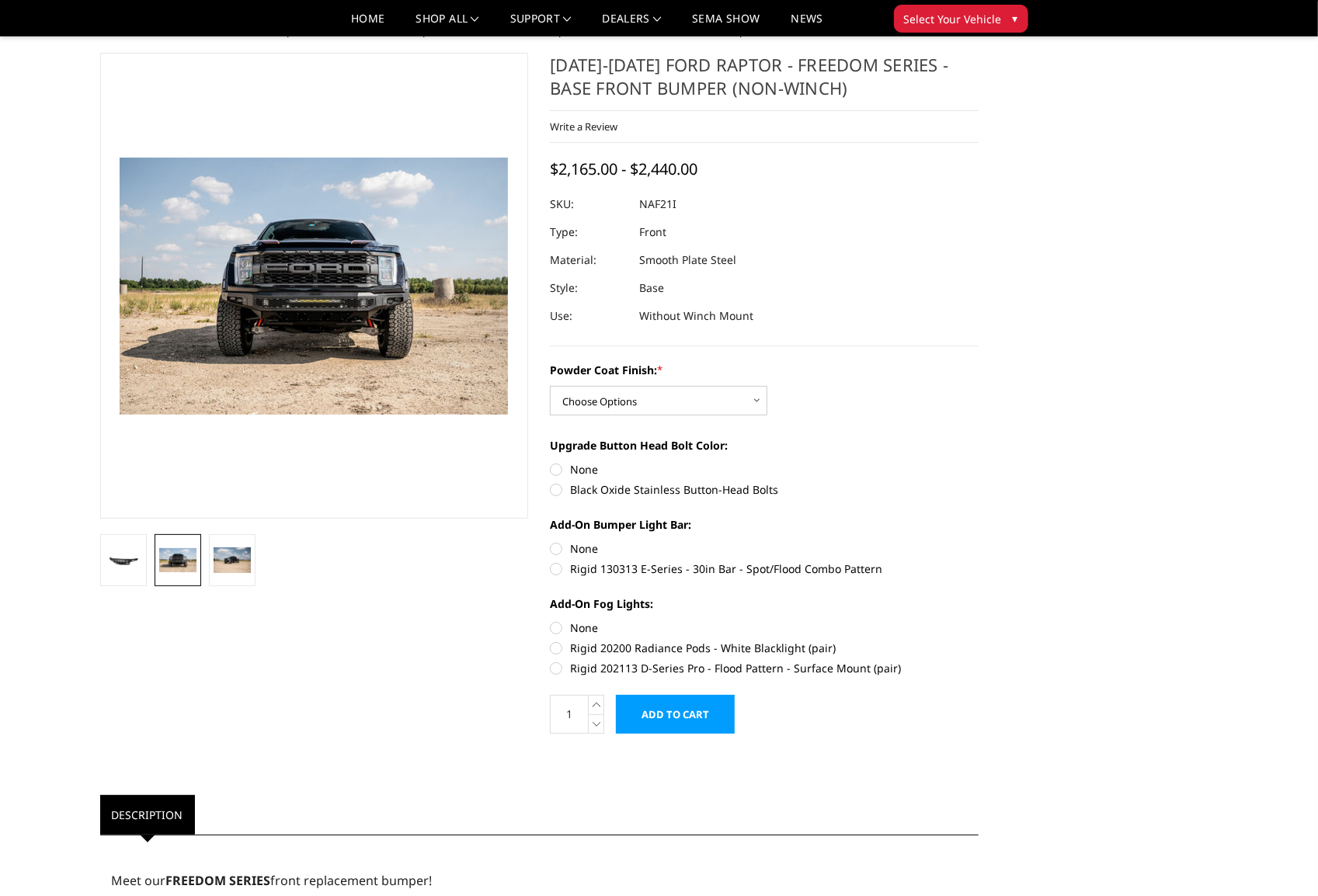
scroll to position [0, 0]
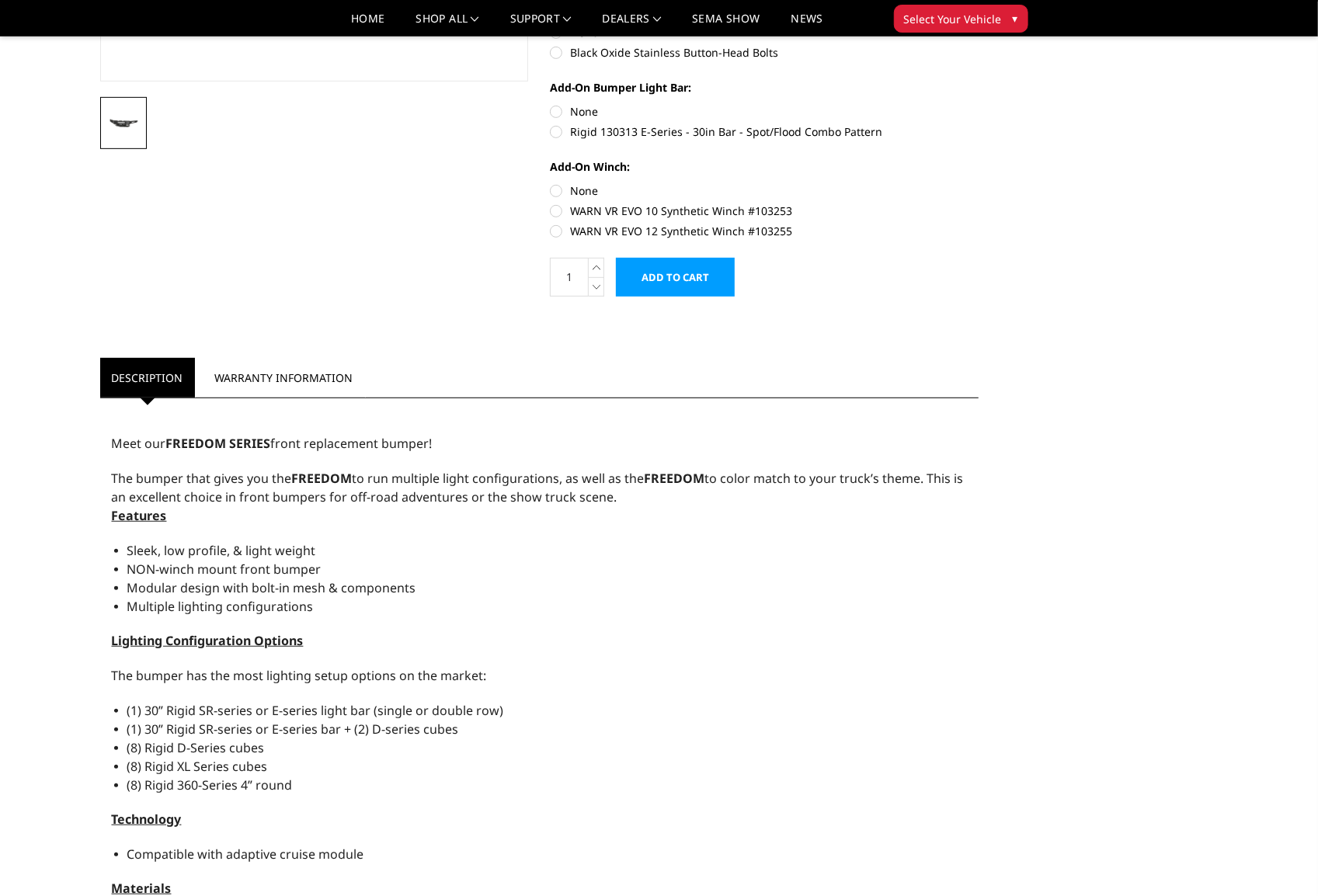
scroll to position [466, 0]
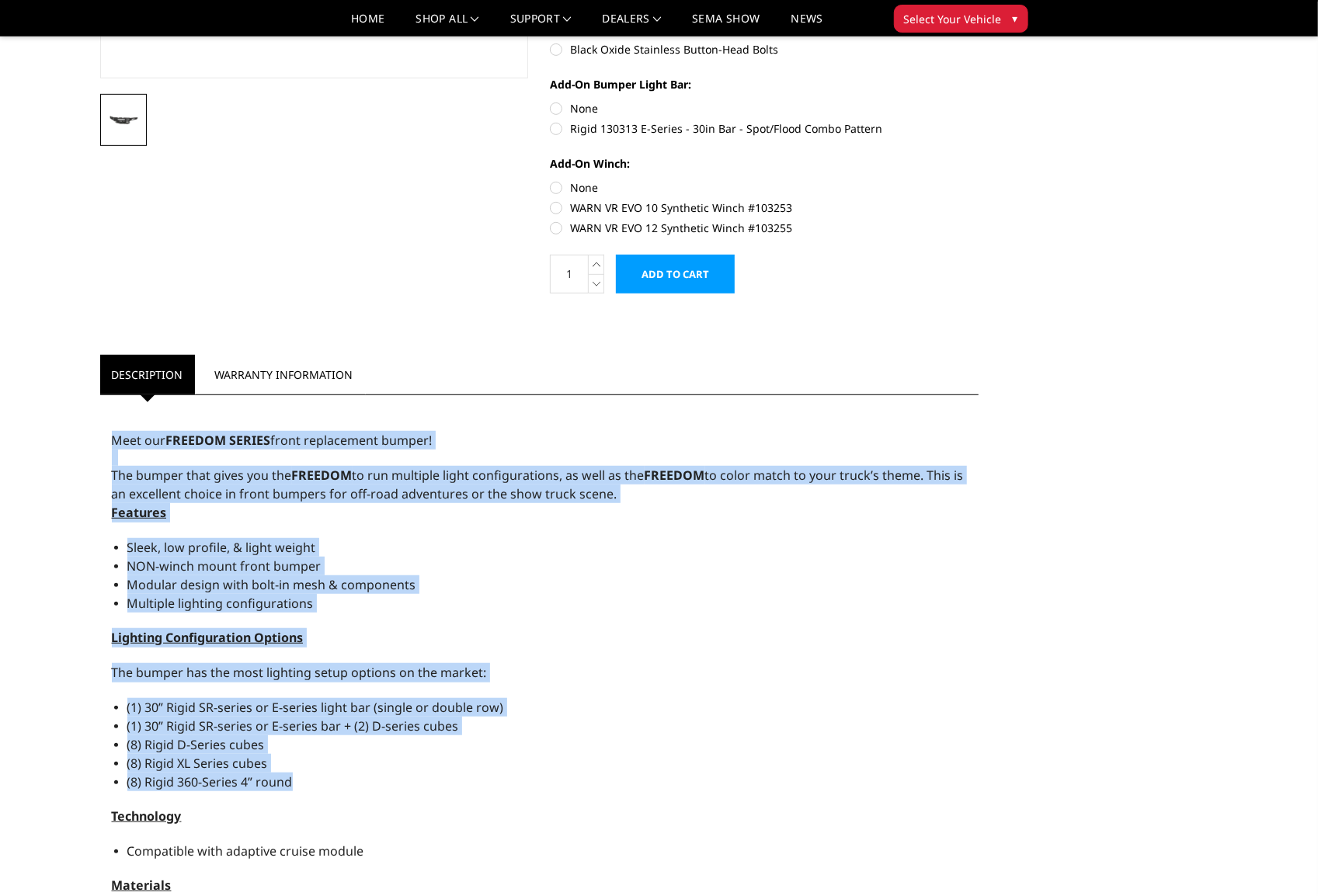
drag, startPoint x: 104, startPoint y: 435, endPoint x: 622, endPoint y: 780, distance: 622.4
click at [622, 780] on div "Meet our FREEDOM SERIES front replacement bumper! The bumper that gives you the…" at bounding box center [540, 883] width 879 height 960
copy div "Meet our FREEDOM SERIES front replacement bumper! The bumper that gives you the…"
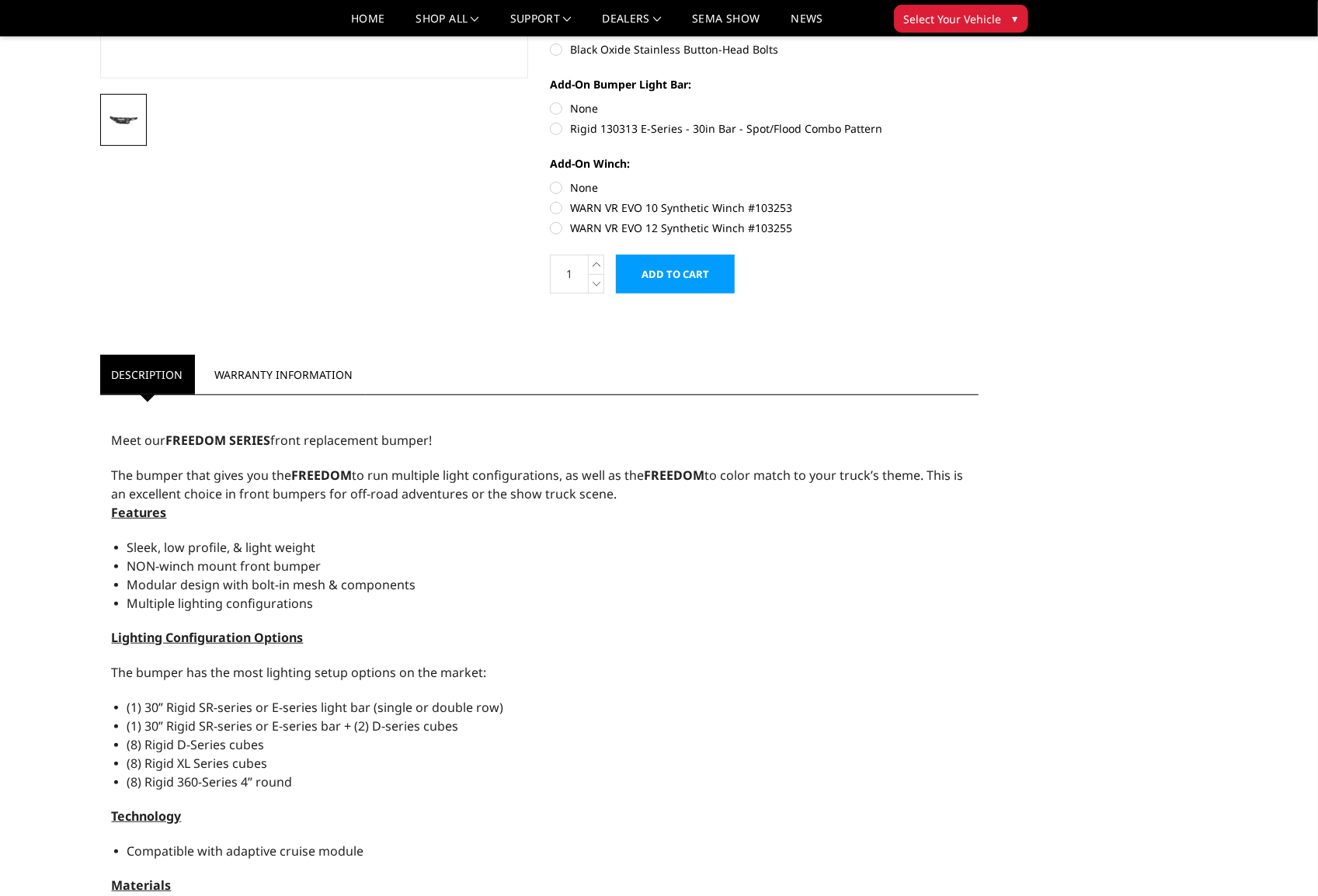
click at [333, 225] on div "[DATE]-[DATE] Ford Raptor - Freedom Series - Base Front Bumper (winch mount) Wr…" at bounding box center [540, 486] width 901 height 1749
